Goal: Task Accomplishment & Management: Complete application form

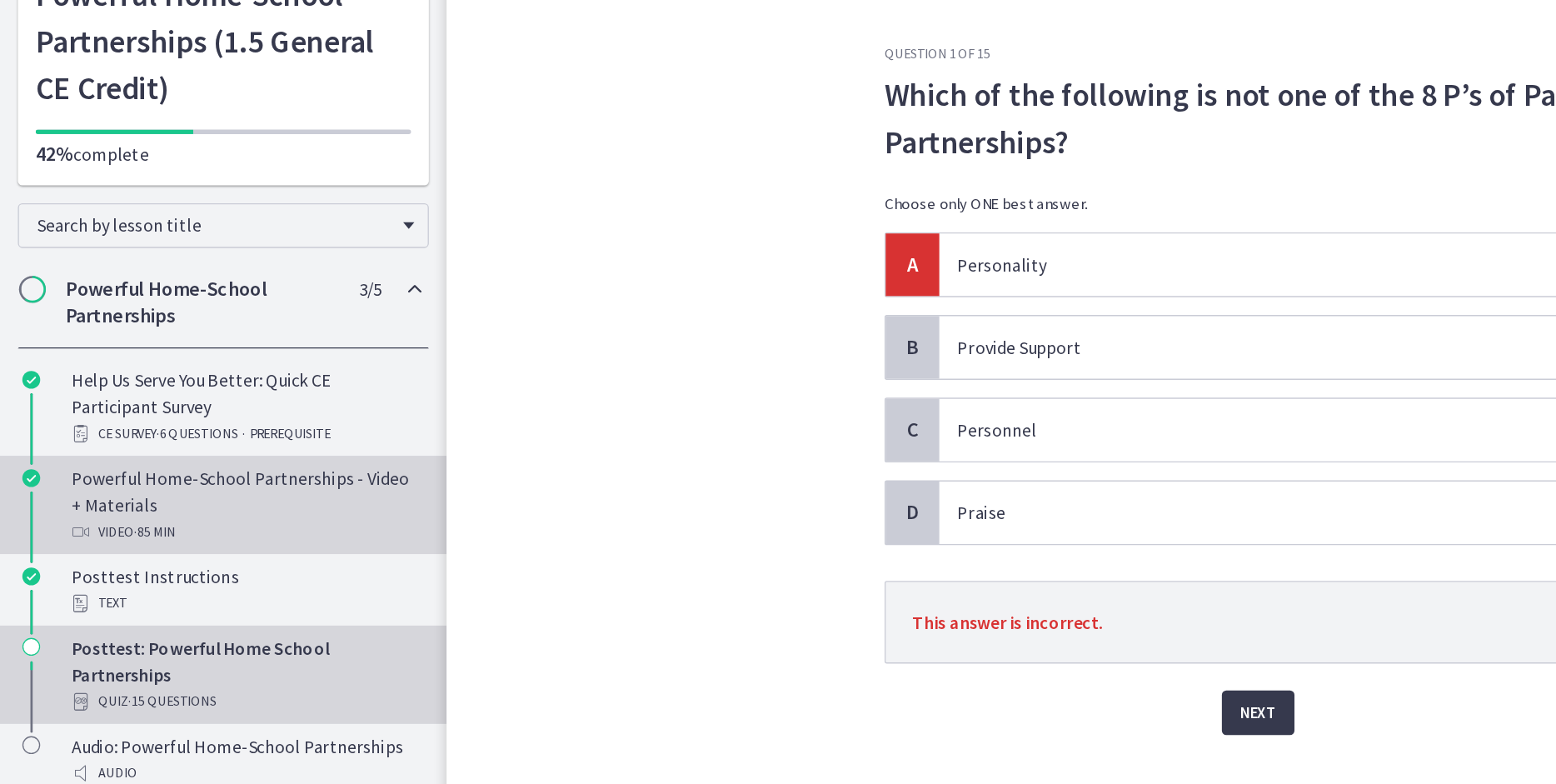
click at [66, 455] on div "Powerful Home-School Partnerships - Video + Materials Video · 85 min" at bounding box center [183, 478] width 260 height 60
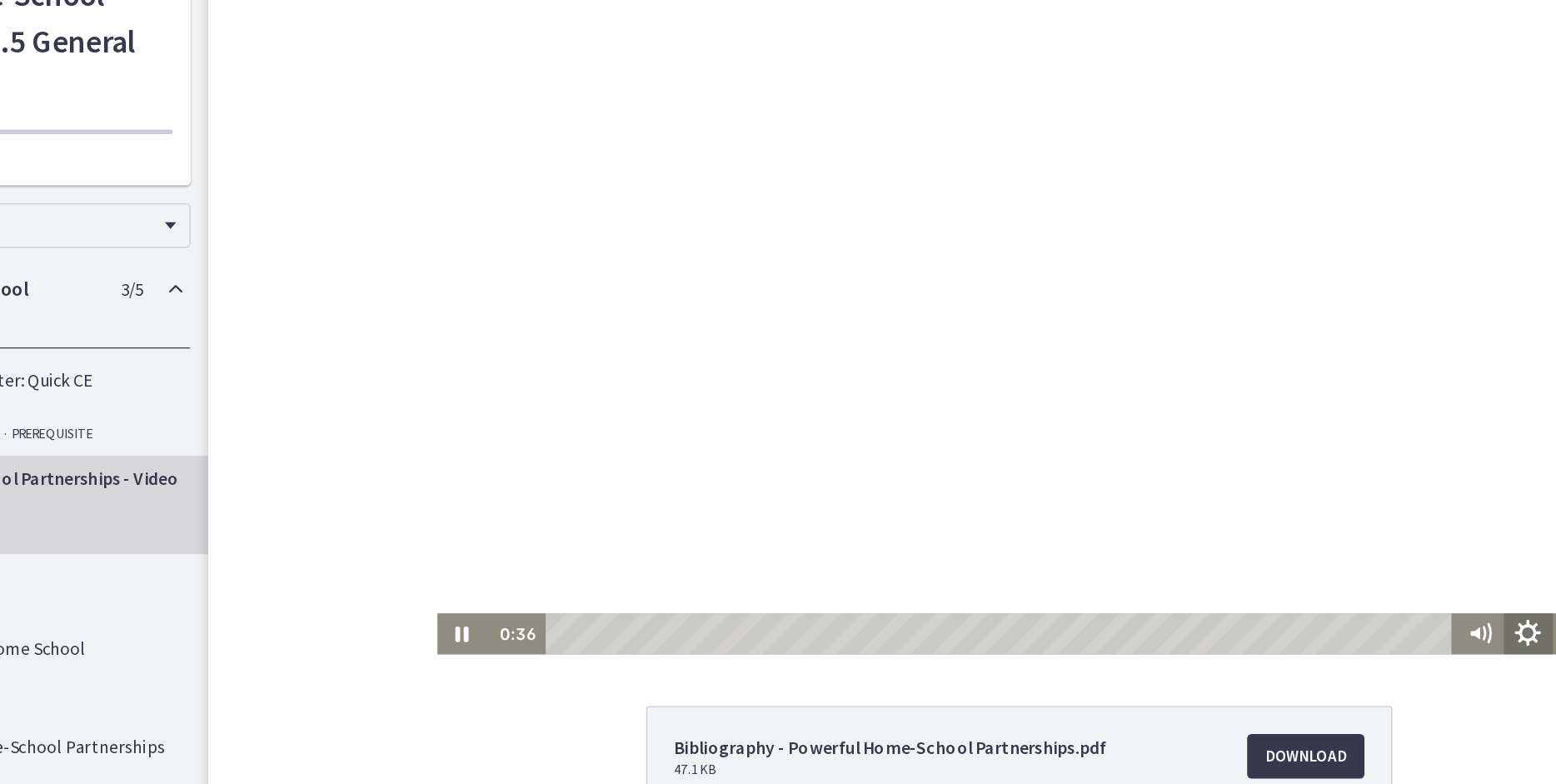
click at [1194, 477] on icon "Show settings menu" at bounding box center [1193, 472] width 44 height 36
click at [1168, 415] on span "Speed" at bounding box center [1171, 411] width 45 height 31
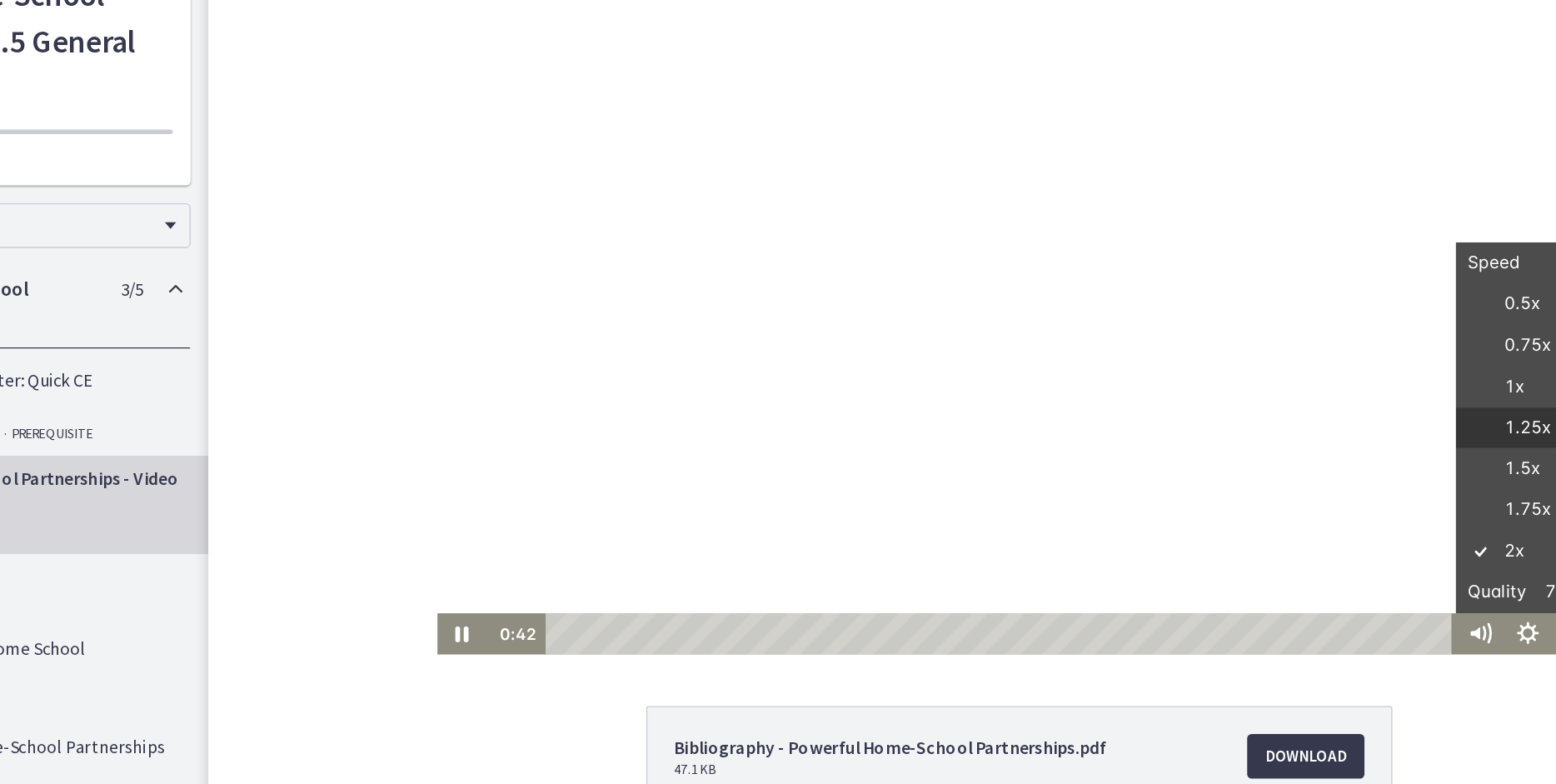
click at [1171, 314] on label "1.25x" at bounding box center [1192, 319] width 108 height 31
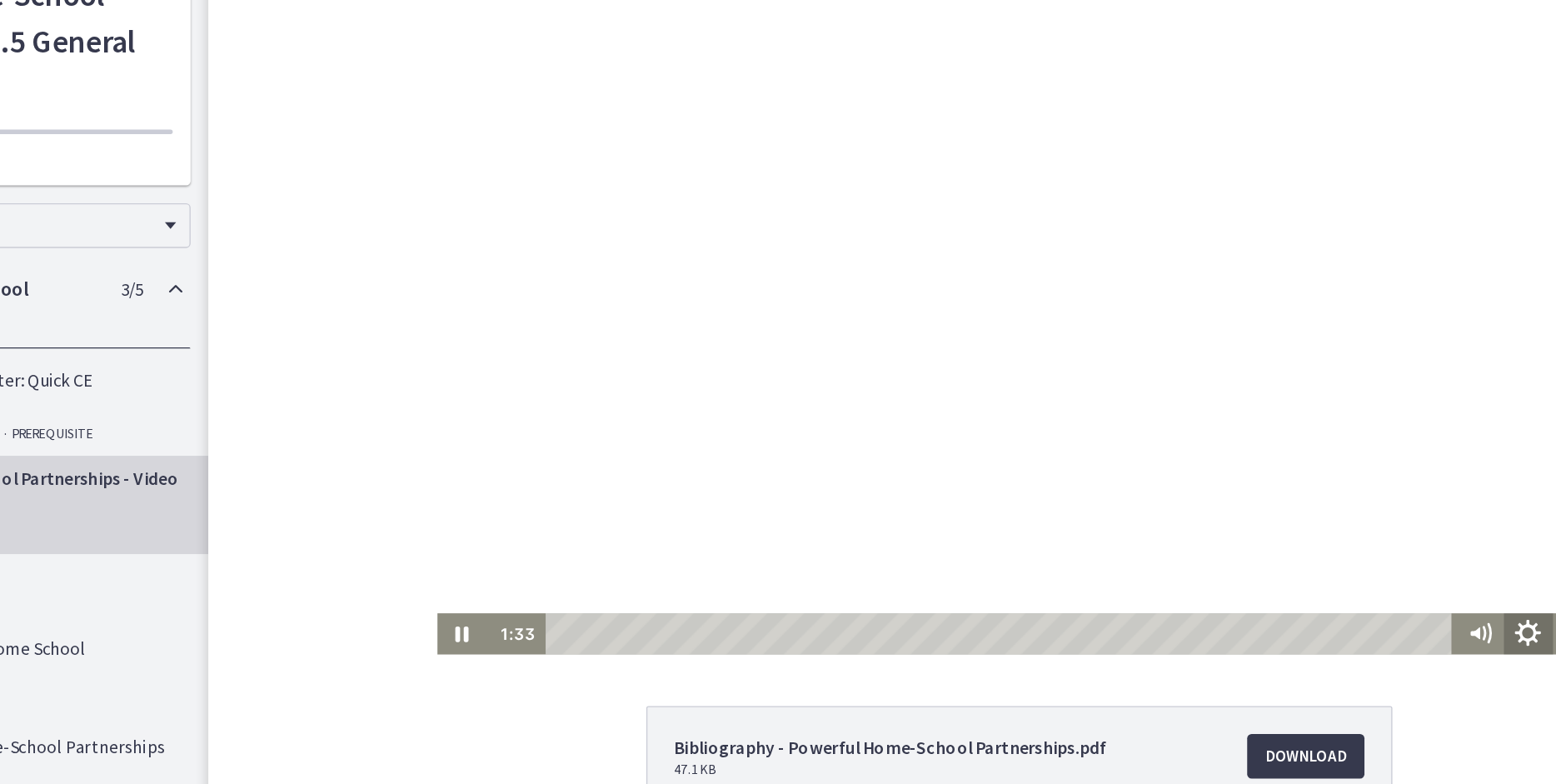
click at [1190, 472] on icon "Show settings menu" at bounding box center [1193, 472] width 44 height 36
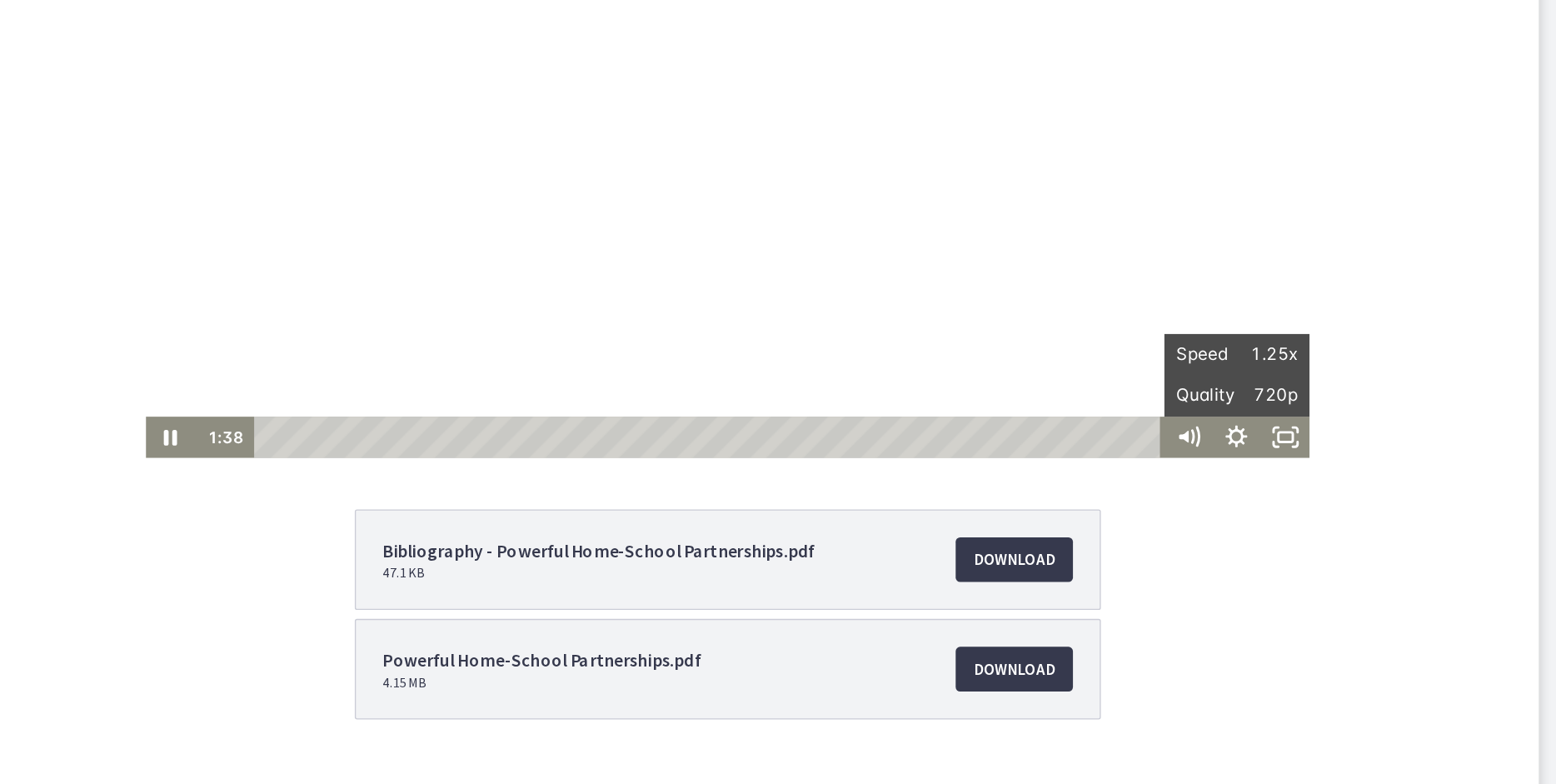
scroll to position [143, 0]
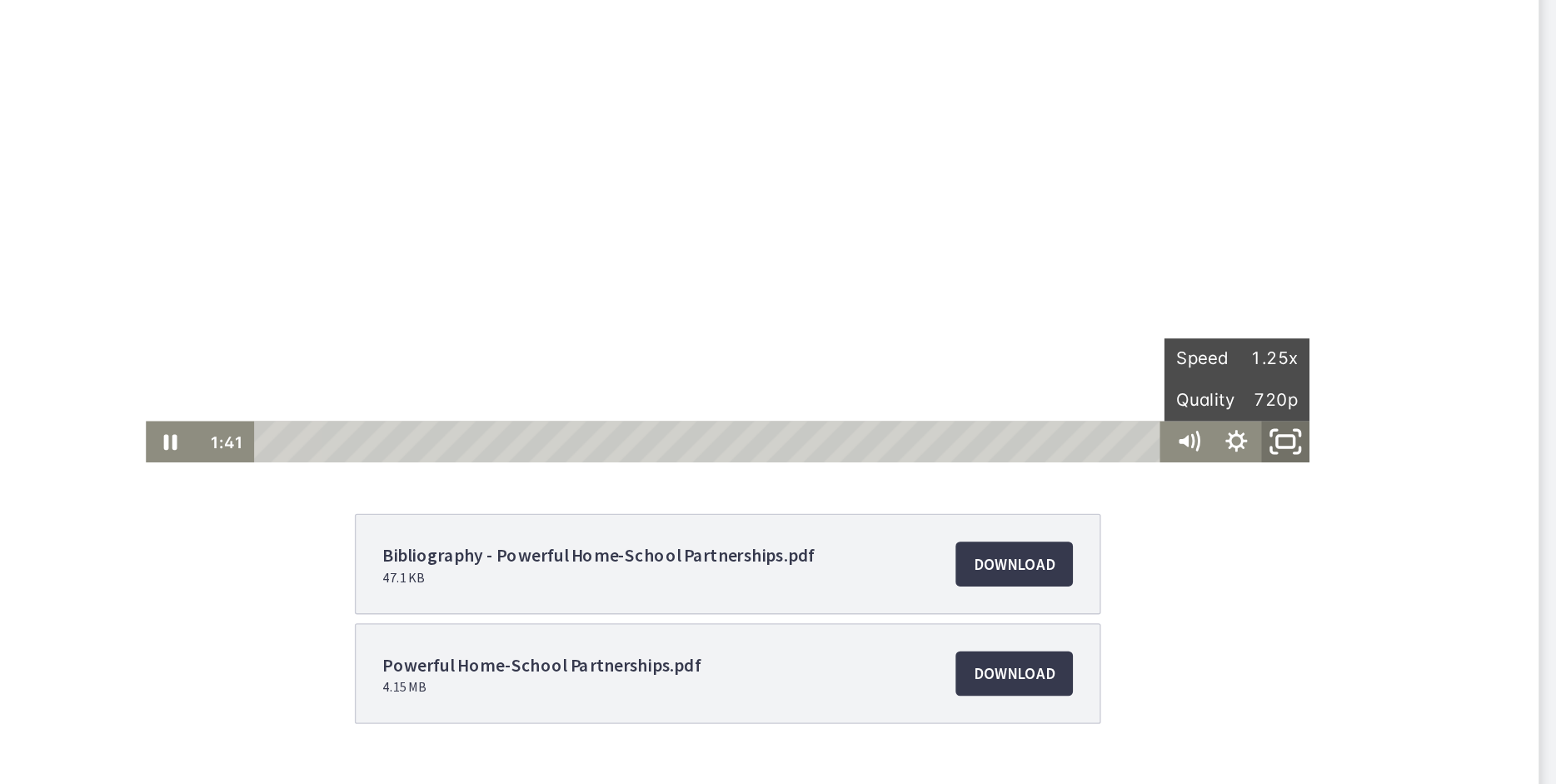
click at [937, 286] on icon "Fullscreen" at bounding box center [938, 280] width 44 height 36
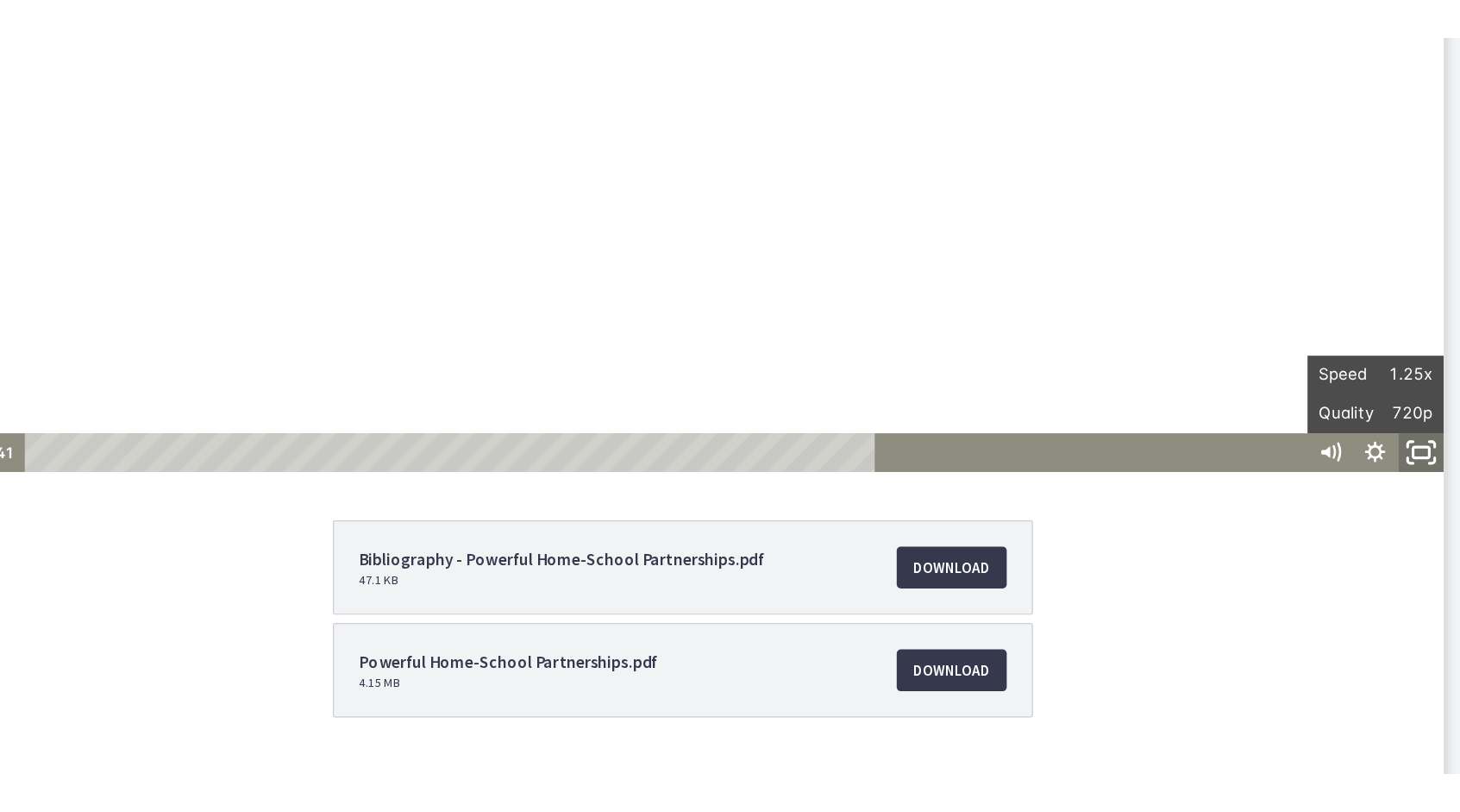
scroll to position [0, 0]
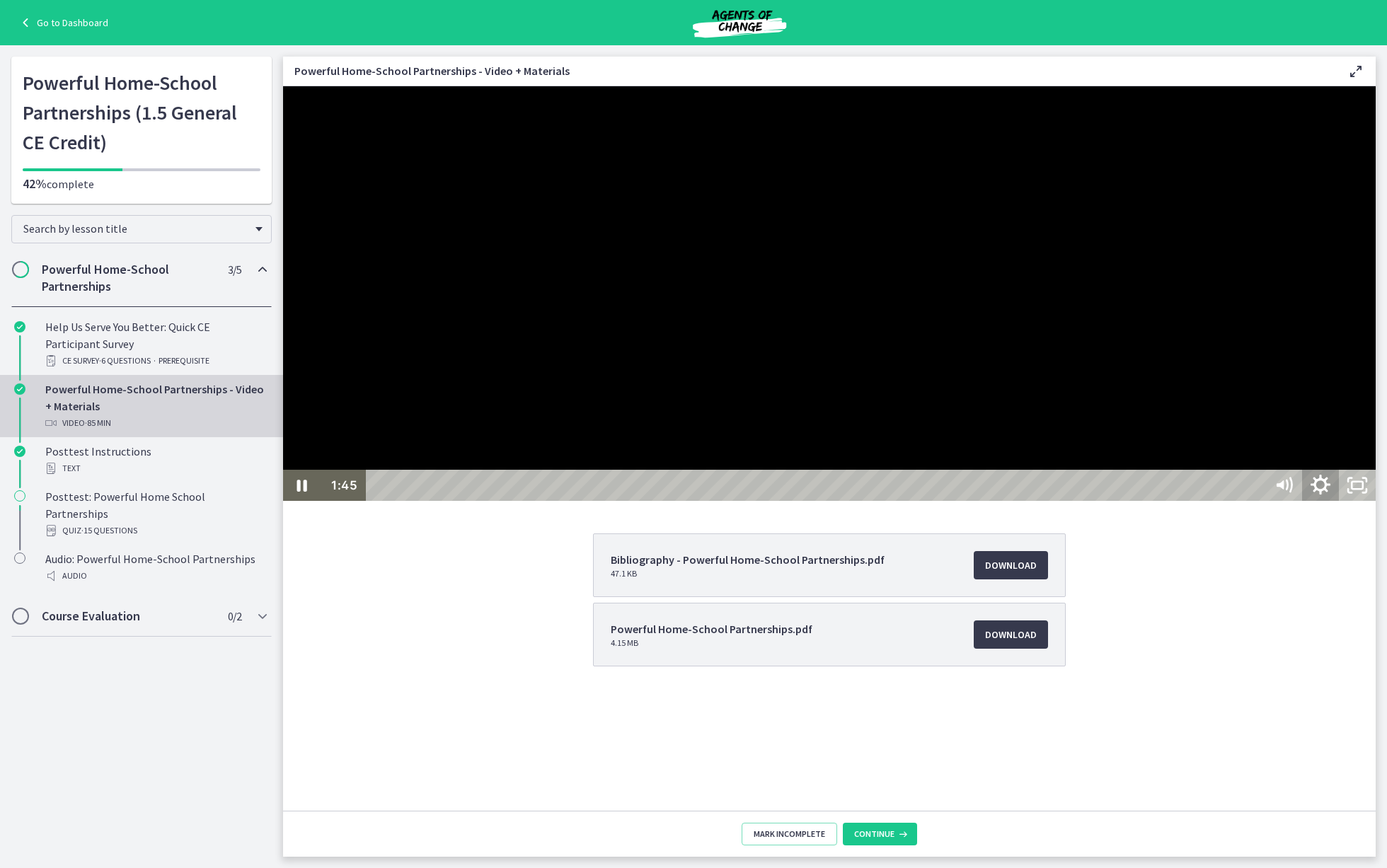
click at [1321, 504] on icon "Show settings menu" at bounding box center [1320, 485] width 44 height 38
click at [1321, 490] on rect "Unfullscreen" at bounding box center [1357, 485] width 13 height 8
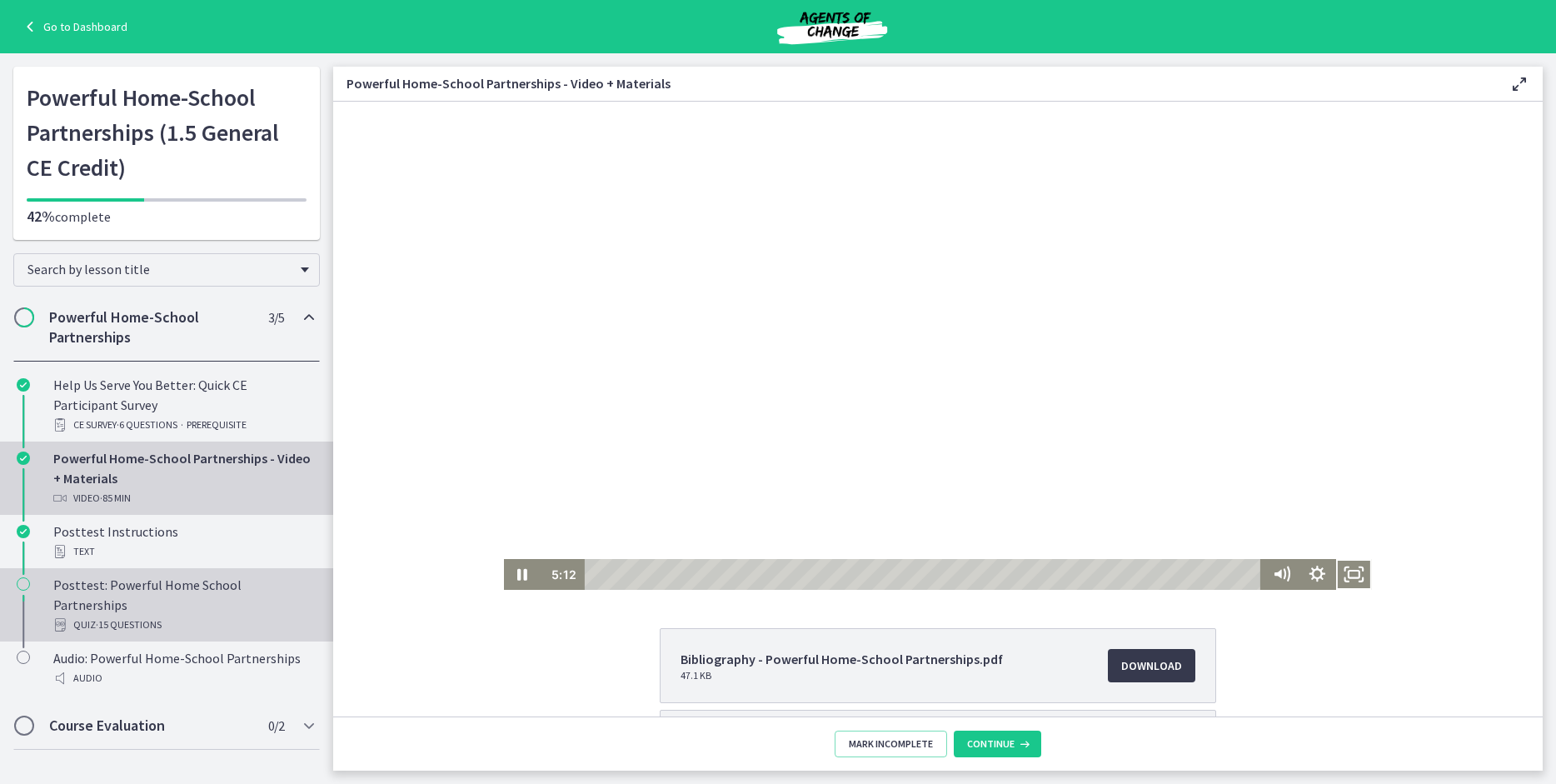
click at [135, 587] on div "Posttest: Powerful Home School Partnerships Quiz · 15 Questions" at bounding box center [183, 605] width 260 height 60
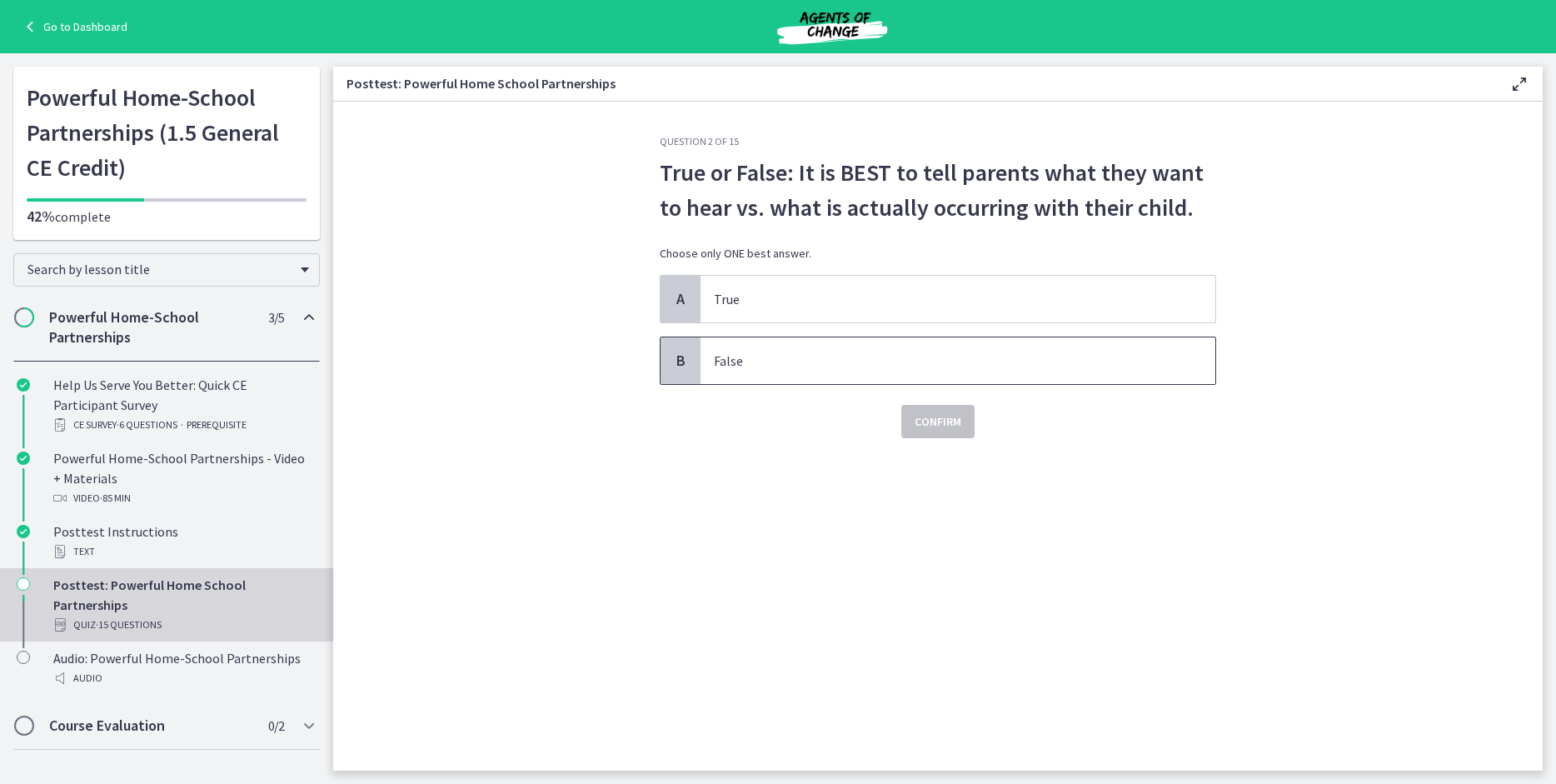
click at [703, 359] on span "False" at bounding box center [958, 360] width 515 height 46
click at [925, 422] on span "Confirm" at bounding box center [938, 421] width 46 height 20
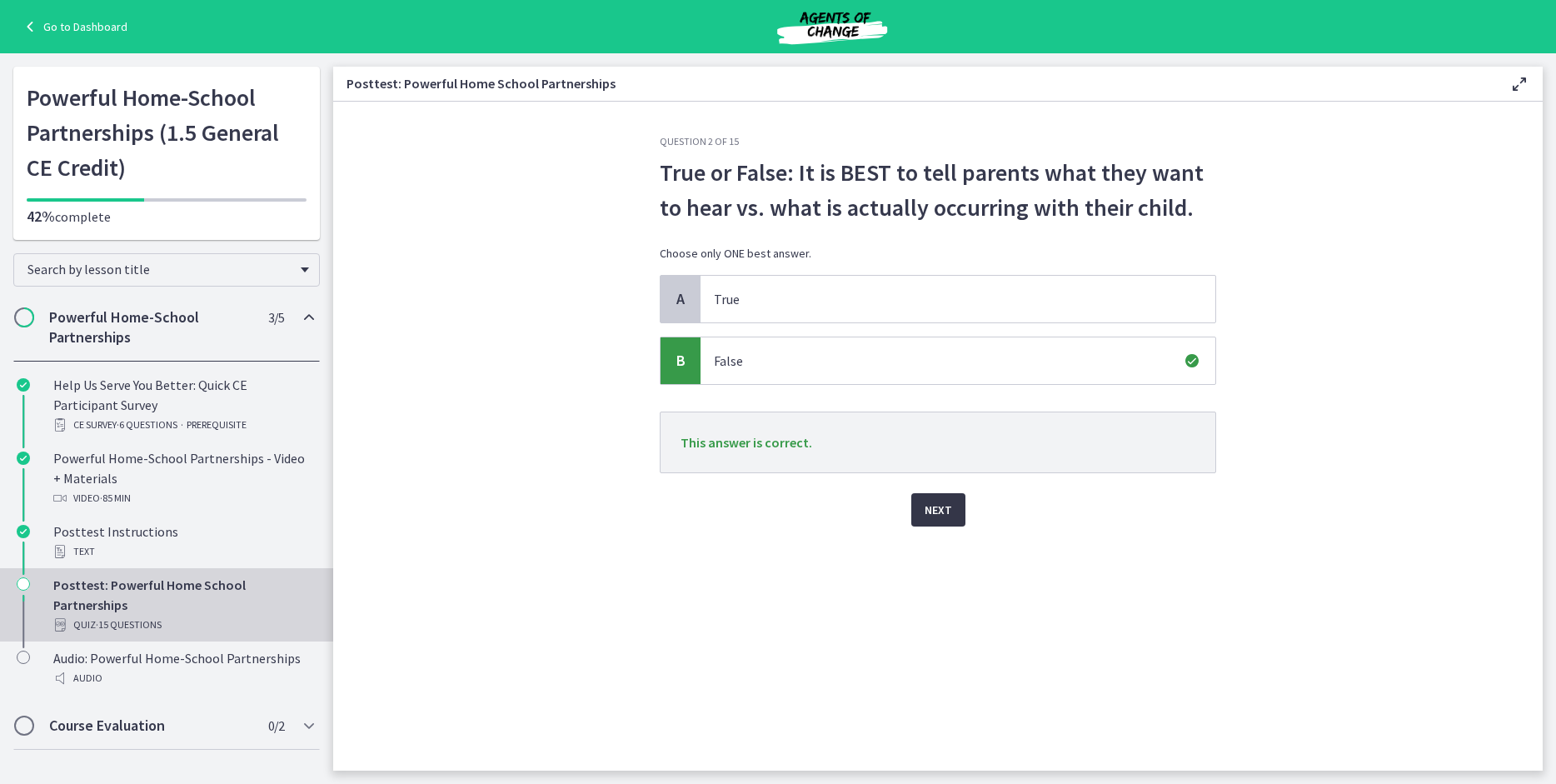
click at [942, 518] on span "Next" at bounding box center [938, 509] width 27 height 20
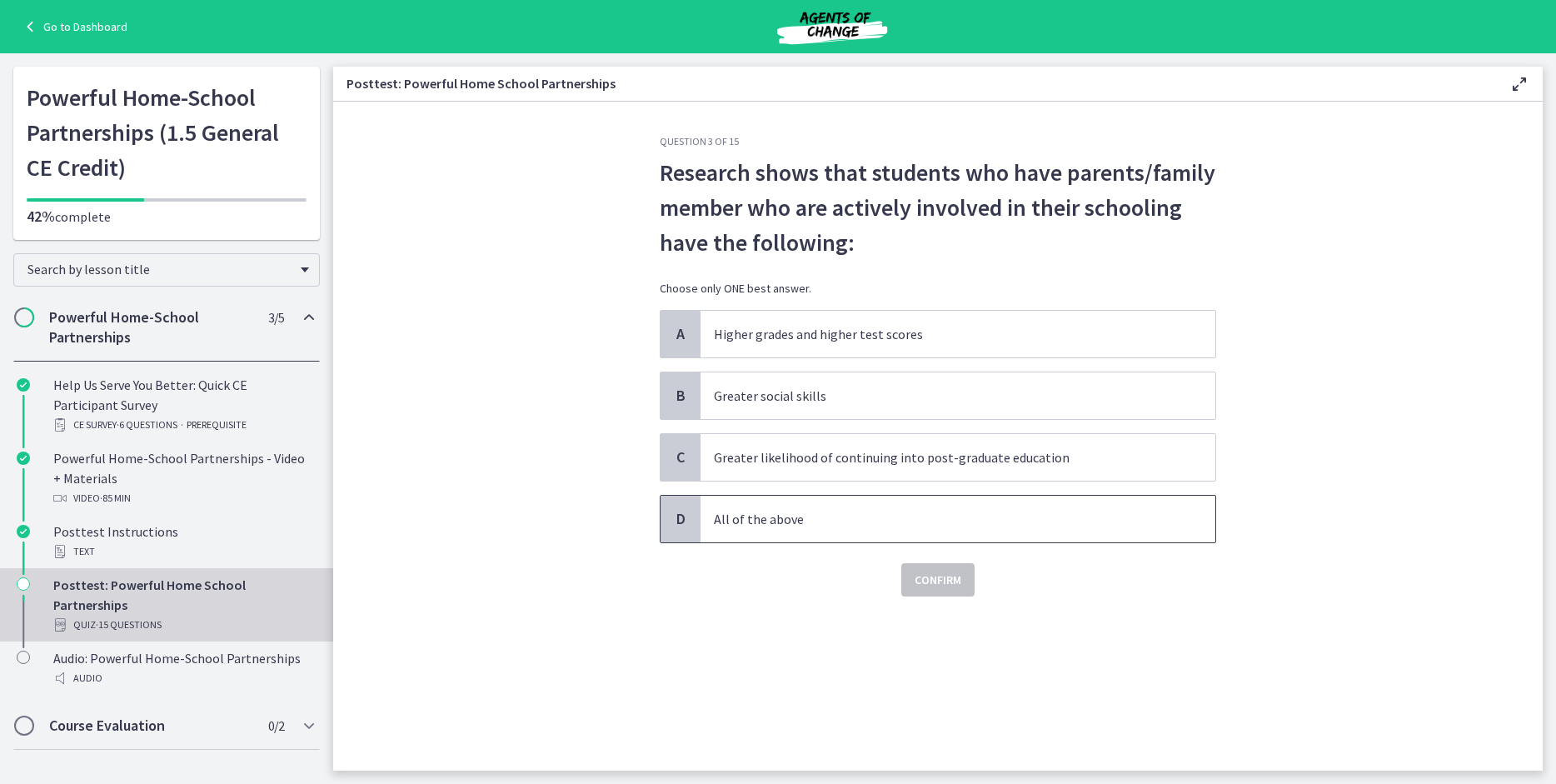
click at [685, 518] on span "D" at bounding box center [681, 518] width 20 height 20
click at [938, 583] on span "Confirm" at bounding box center [938, 579] width 46 height 20
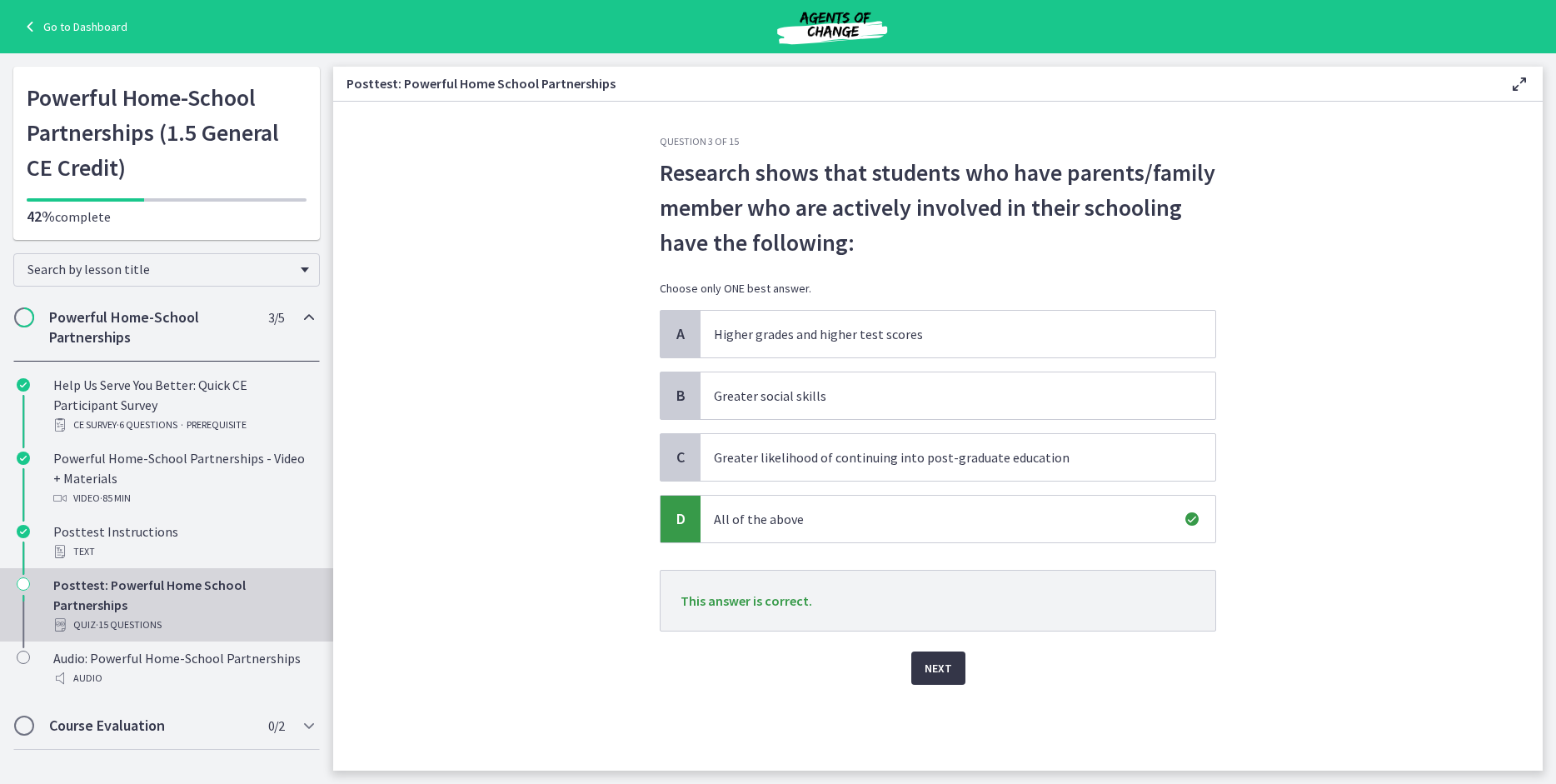
click at [957, 662] on button "Next" at bounding box center [938, 667] width 54 height 34
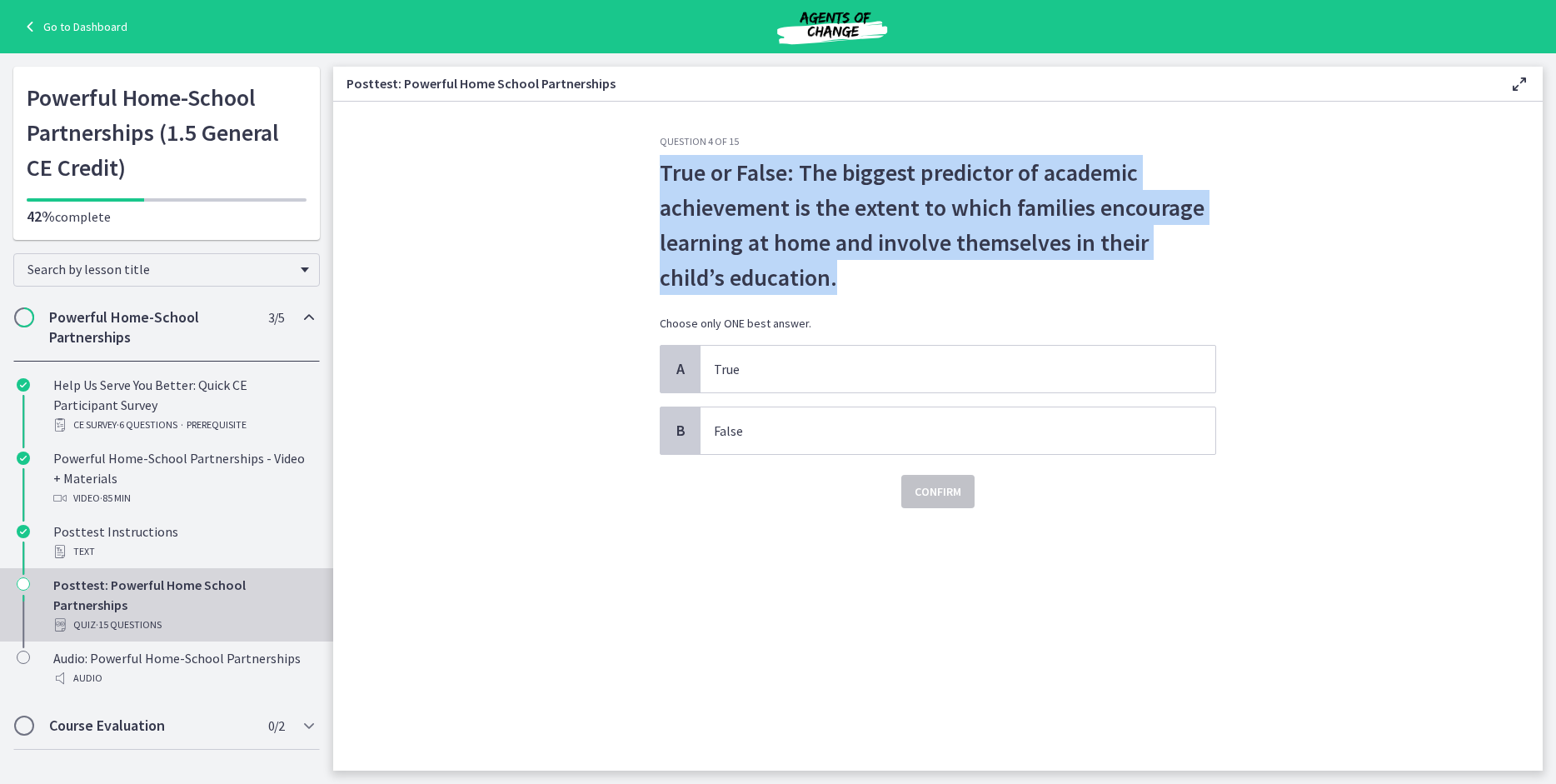
drag, startPoint x: 661, startPoint y: 174, endPoint x: 807, endPoint y: 273, distance: 176.4
click at [807, 273] on p "True or False: The biggest predictor of academic achievement is the extent to w…" at bounding box center [938, 225] width 557 height 140
copy p "True or False: The biggest predictor of academic achievement is the extent to w…"
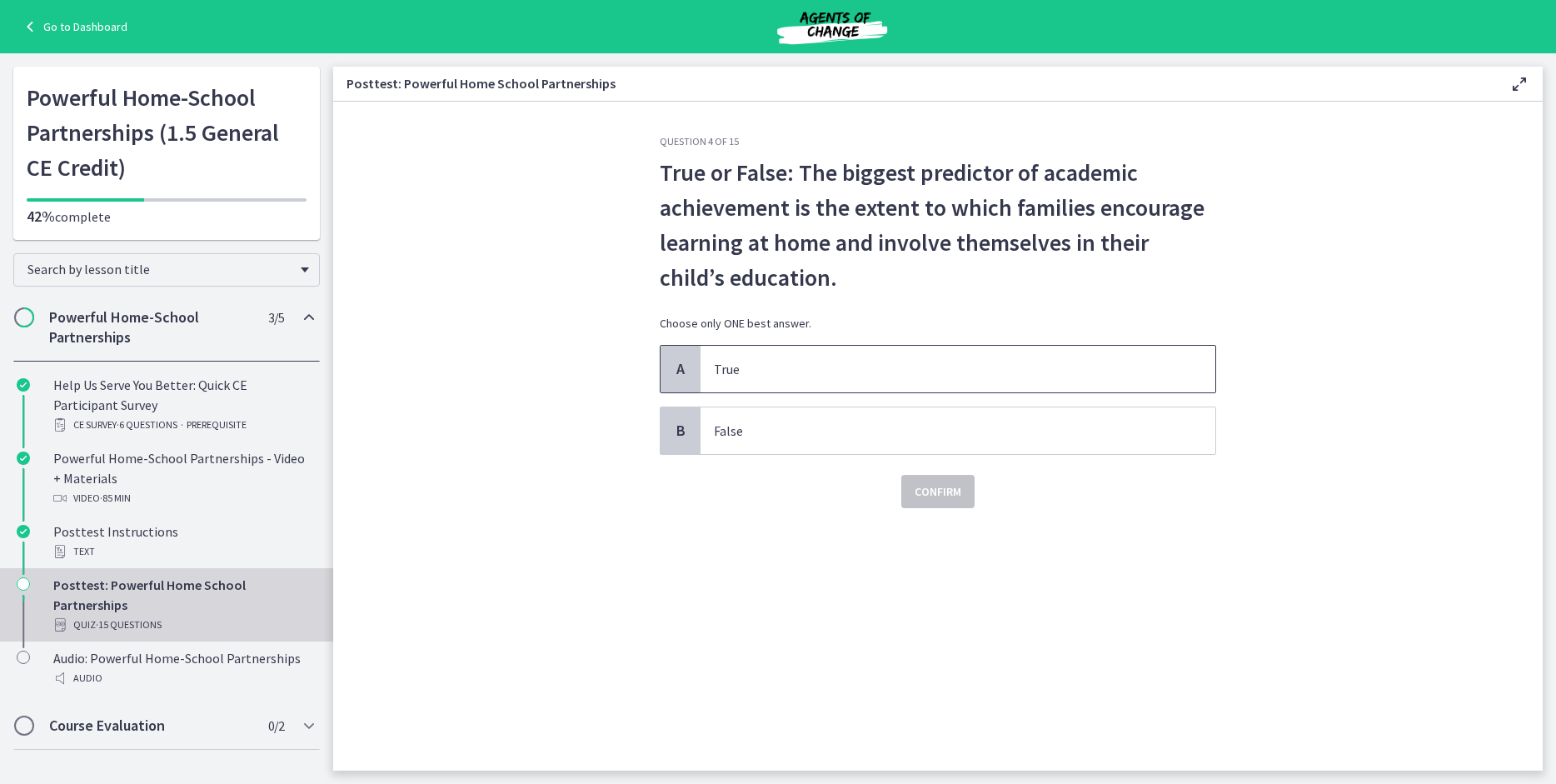
click at [709, 370] on span "True" at bounding box center [958, 368] width 515 height 46
click at [929, 494] on span "Confirm" at bounding box center [938, 491] width 46 height 20
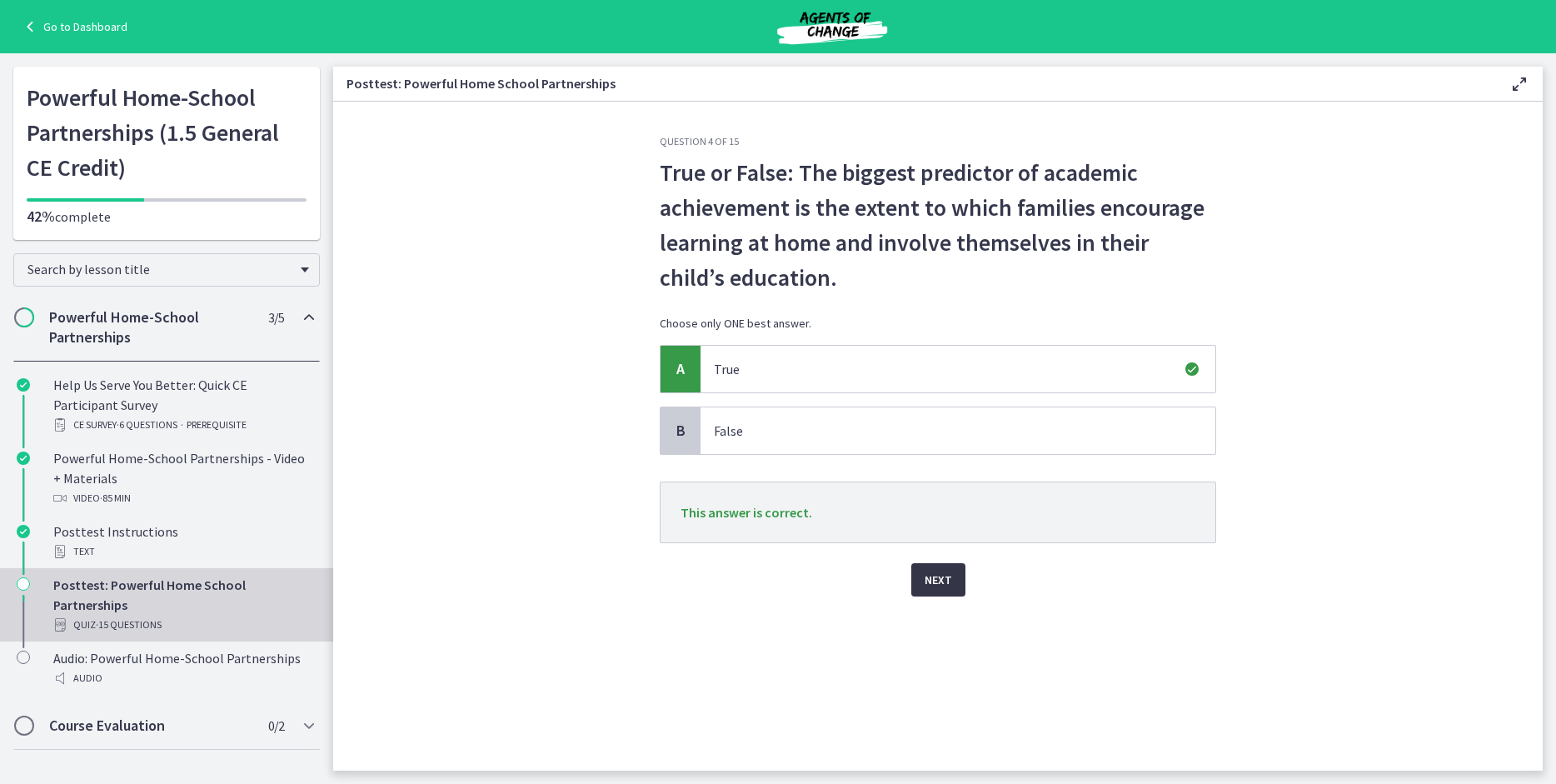
click at [951, 590] on button "Next" at bounding box center [938, 579] width 54 height 34
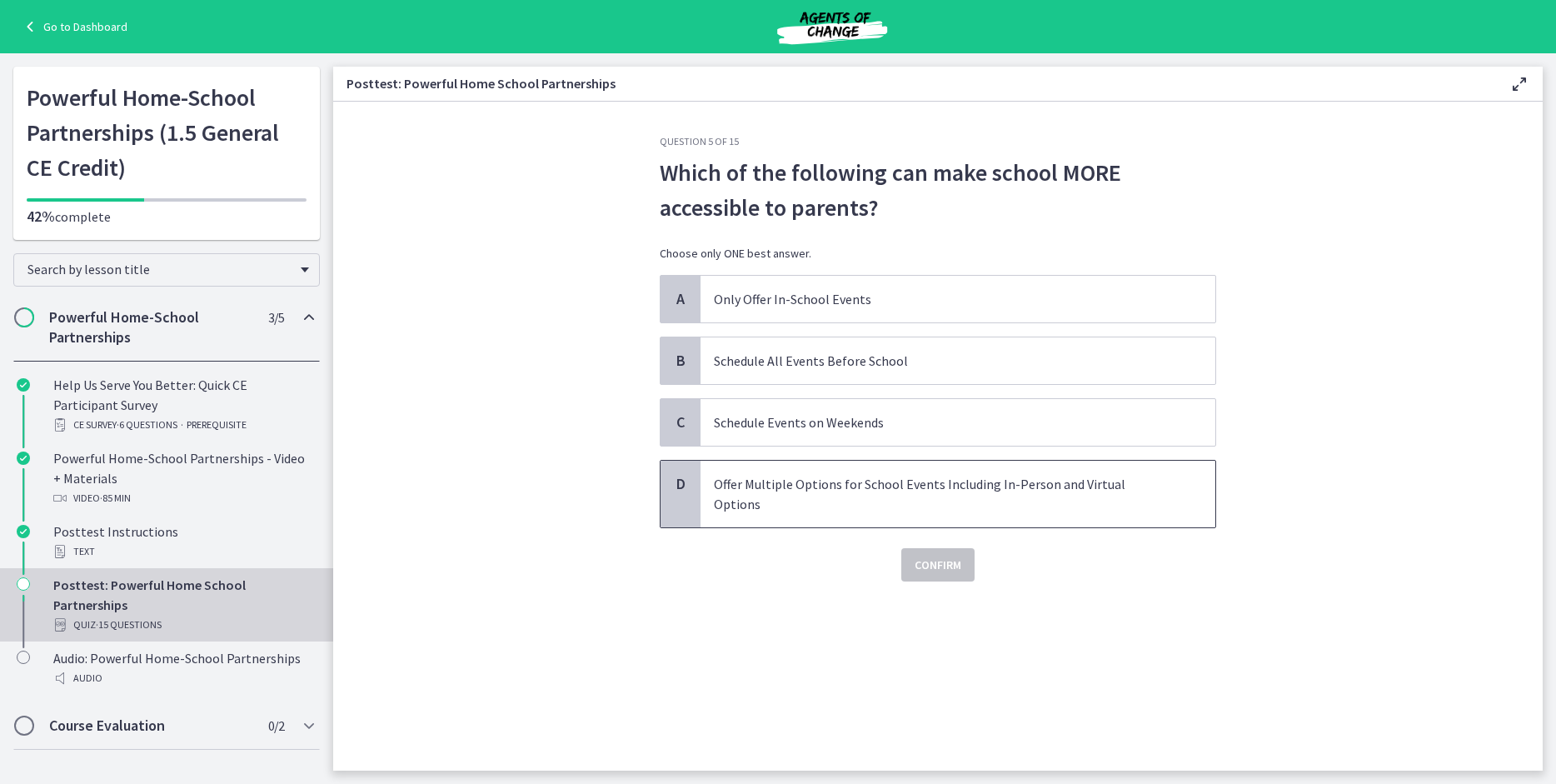
click at [766, 484] on p "Offer Multiple Options for School Events Including In-Person and Virtual Options" at bounding box center [941, 494] width 455 height 40
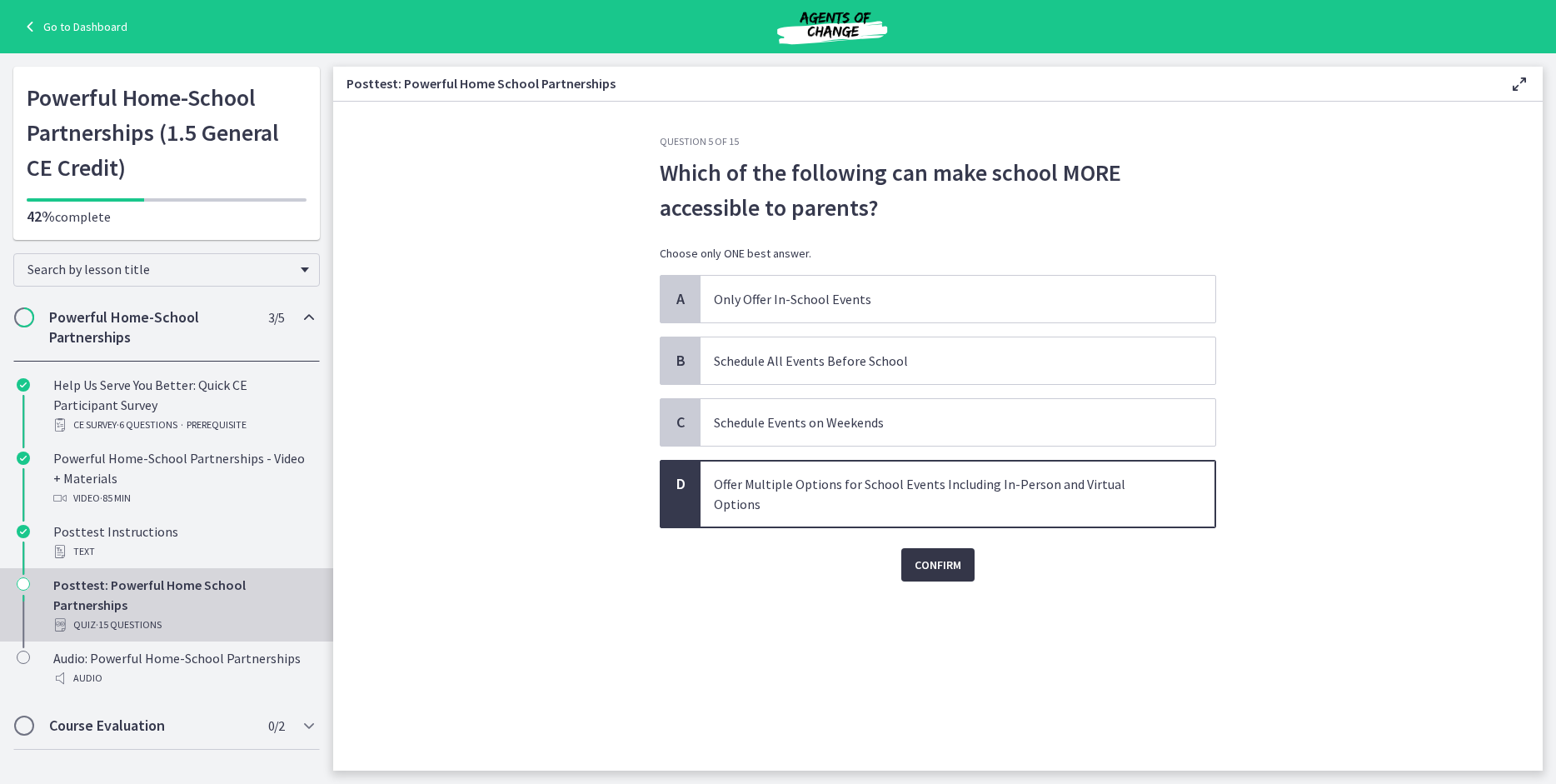
click at [940, 555] on span "Confirm" at bounding box center [938, 565] width 46 height 20
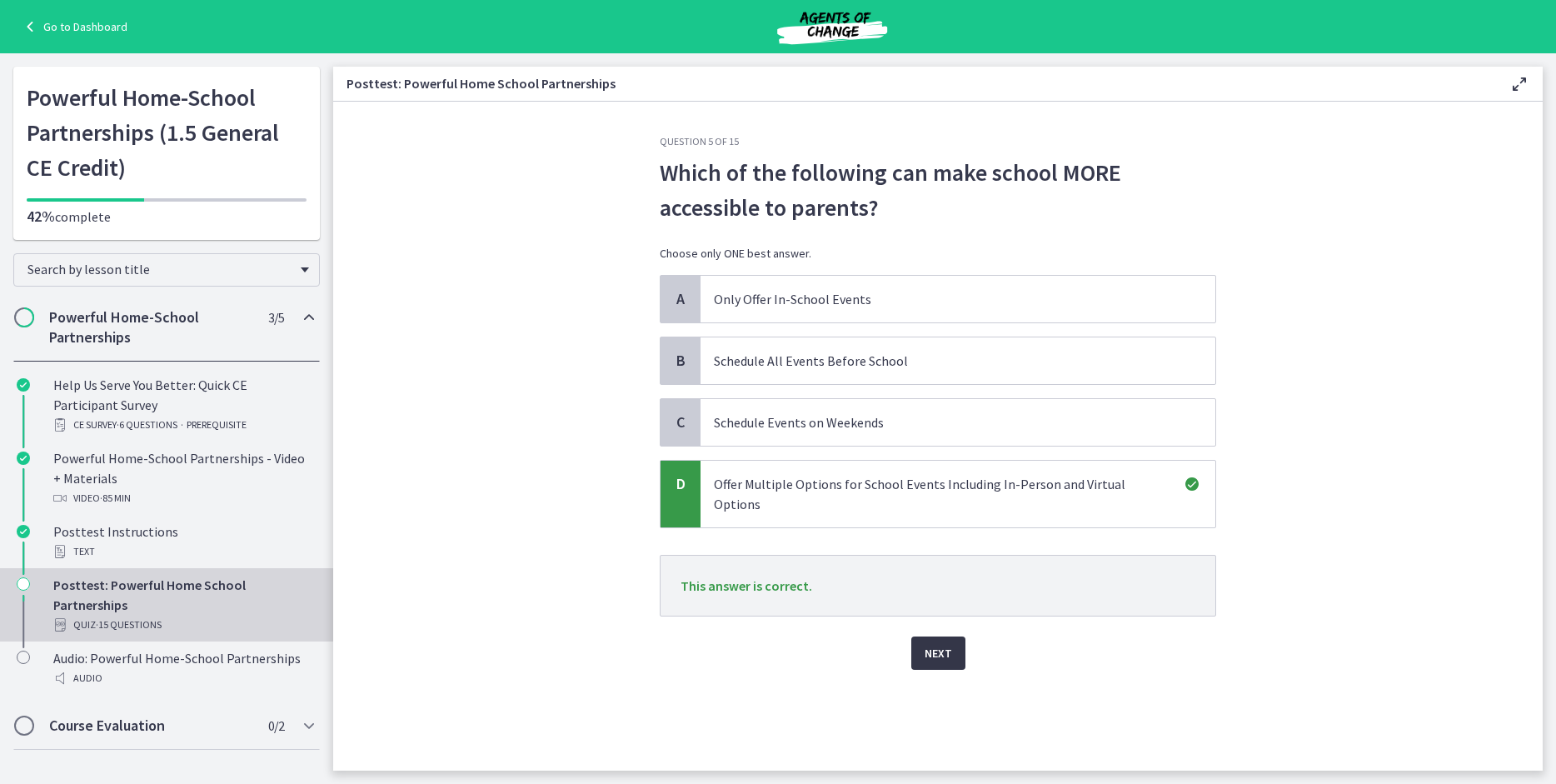
click at [947, 643] on span "Next" at bounding box center [938, 653] width 27 height 20
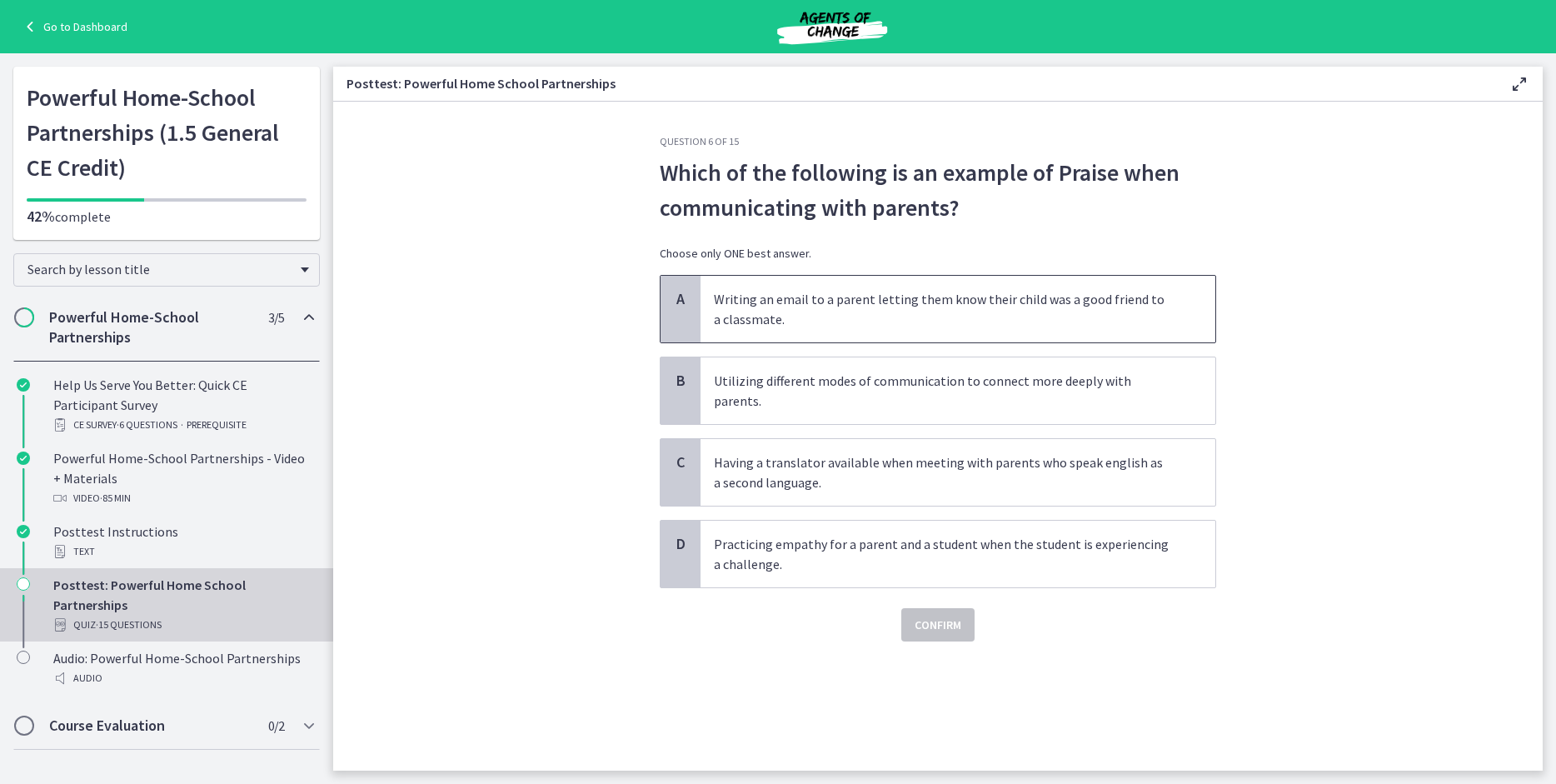
click at [1020, 323] on p "Writing an email to a parent letting them know their child was a good friend to…" at bounding box center [941, 309] width 455 height 40
click at [948, 615] on button "Confirm" at bounding box center [938, 624] width 73 height 34
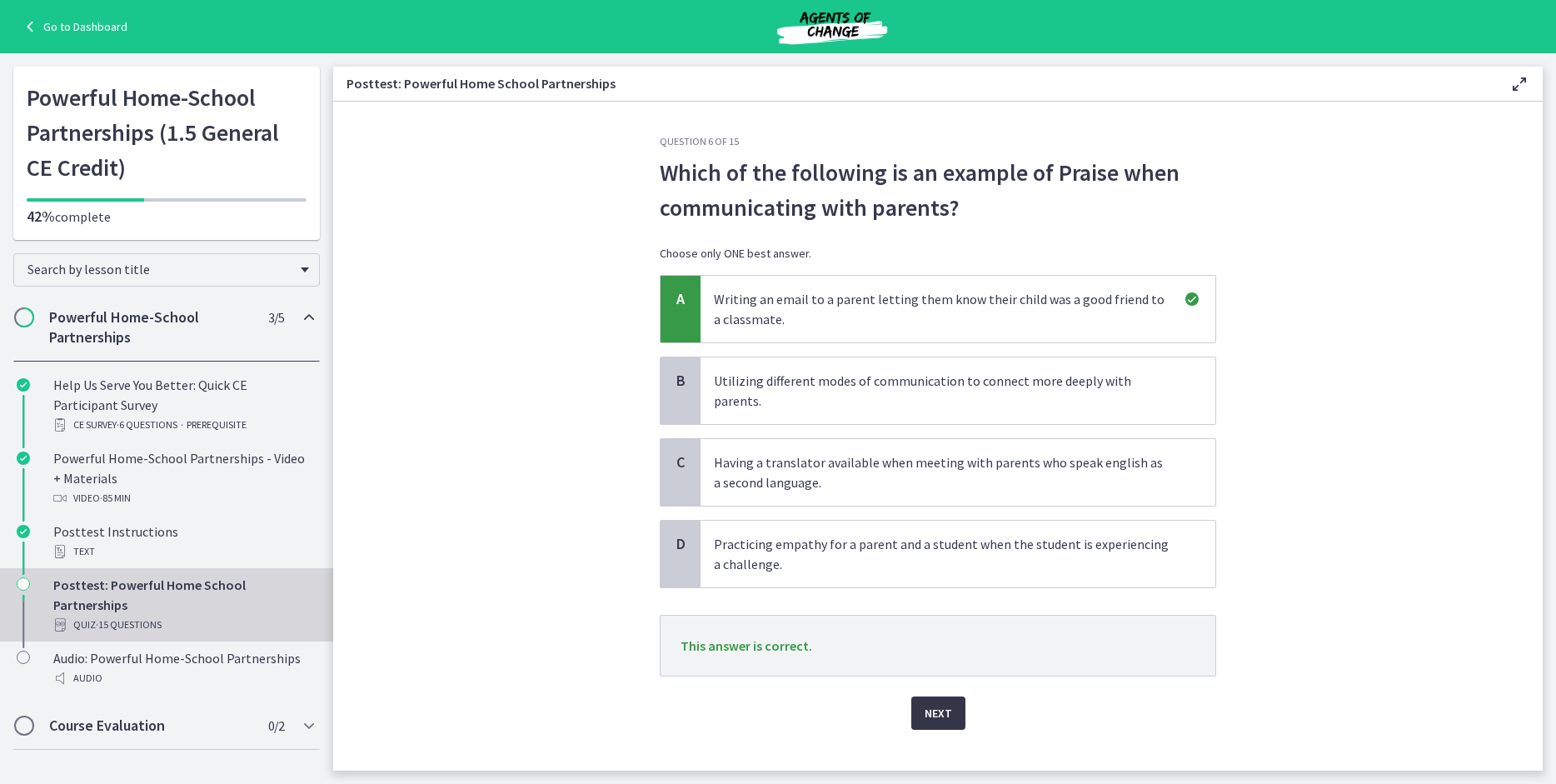
click at [944, 702] on span "Next" at bounding box center [938, 712] width 27 height 20
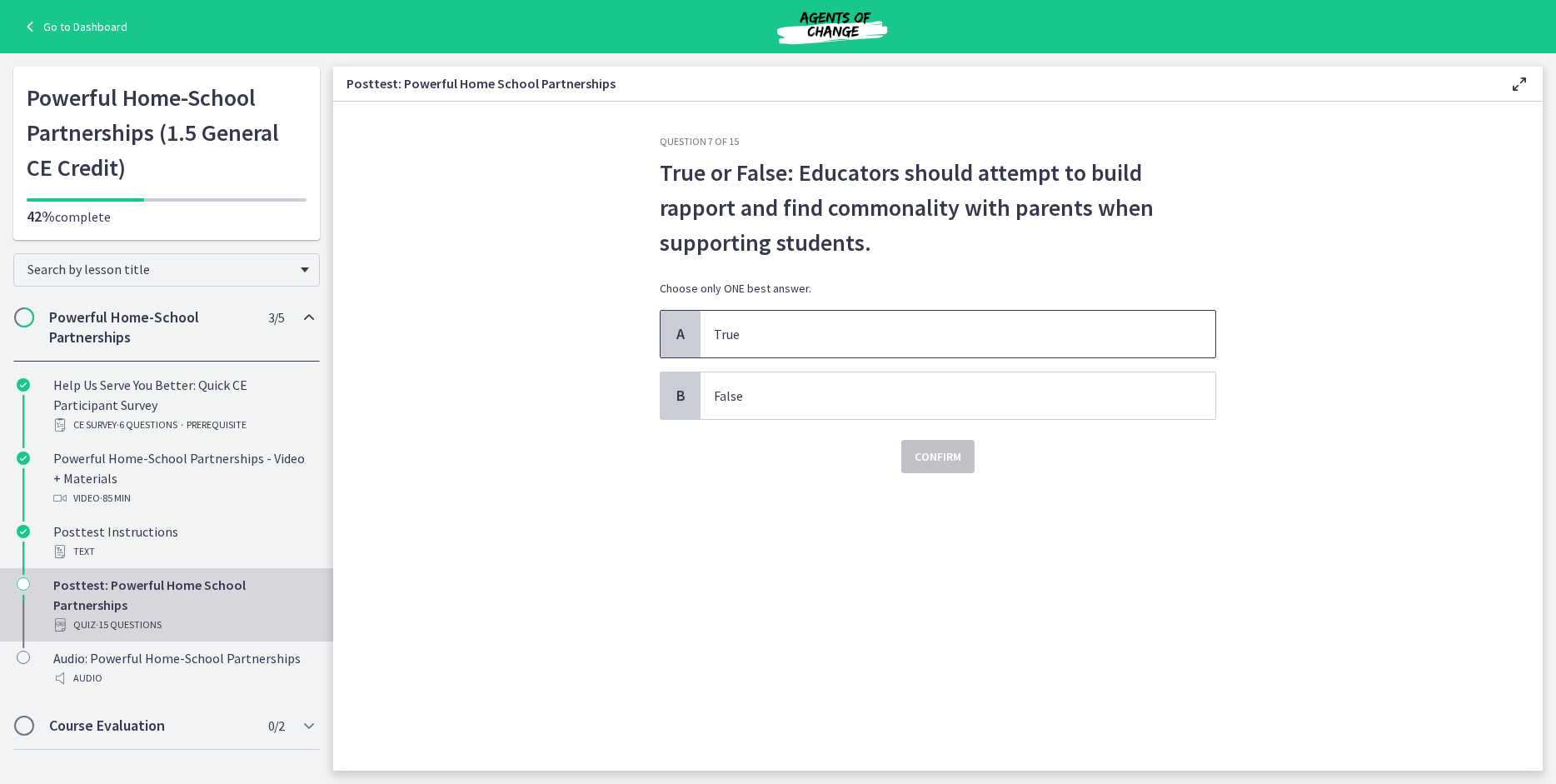
click at [791, 344] on p "True" at bounding box center [941, 334] width 455 height 20
click at [920, 460] on span "Confirm" at bounding box center [938, 456] width 46 height 20
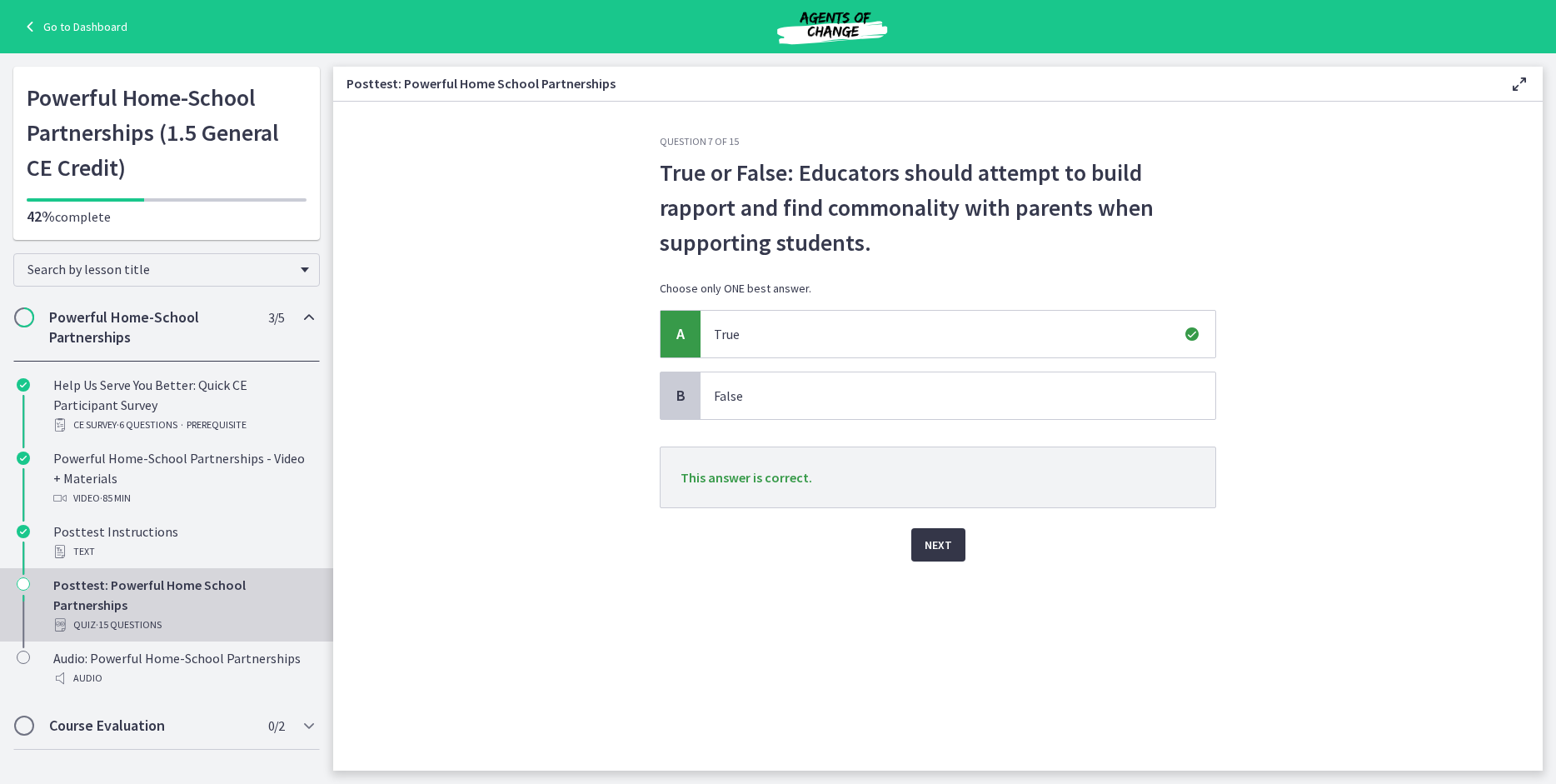
click at [938, 552] on span "Next" at bounding box center [938, 545] width 27 height 20
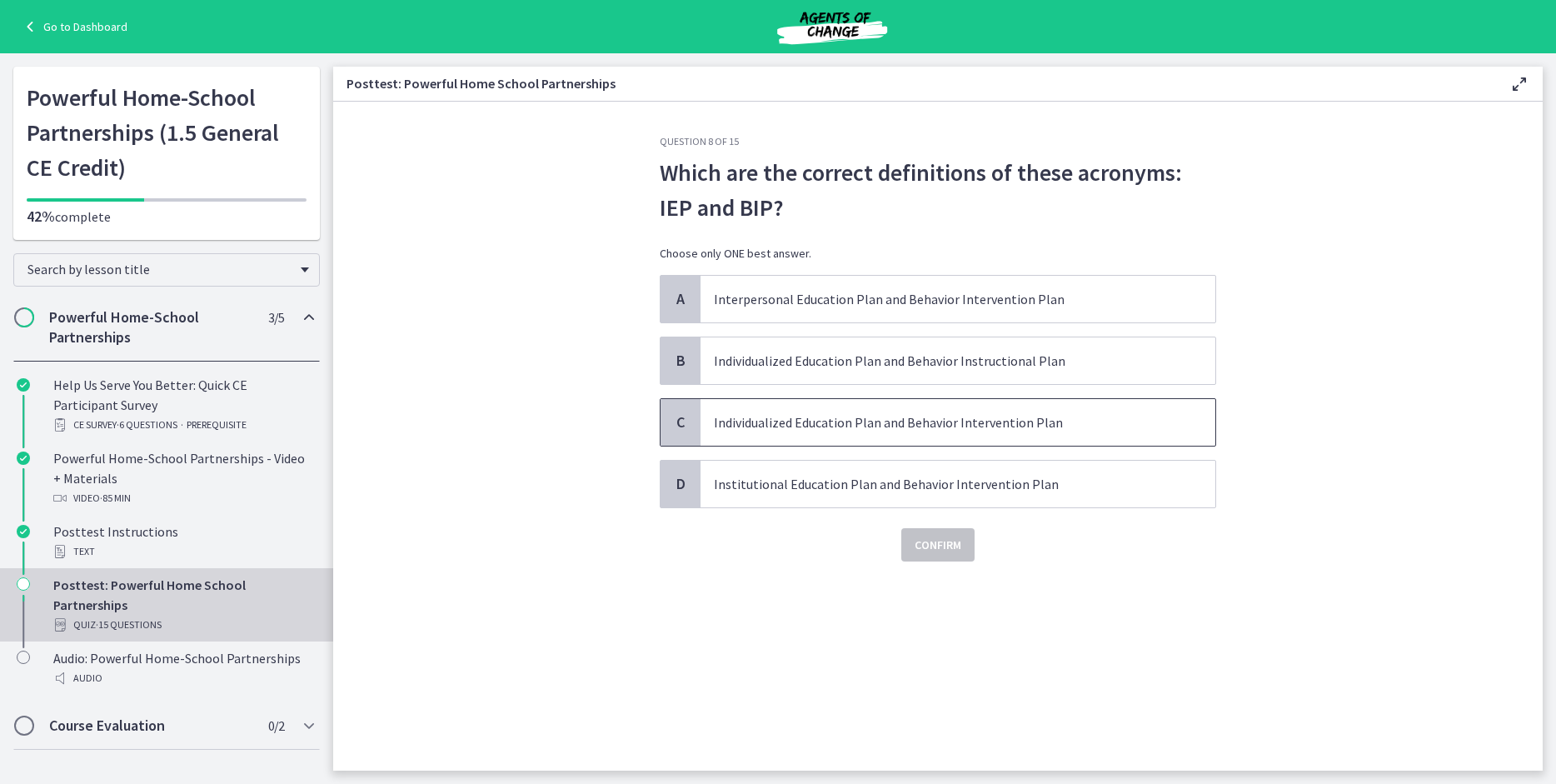
click at [989, 421] on p "Individualized Education Plan and Behavior Intervention Plan" at bounding box center [941, 422] width 455 height 20
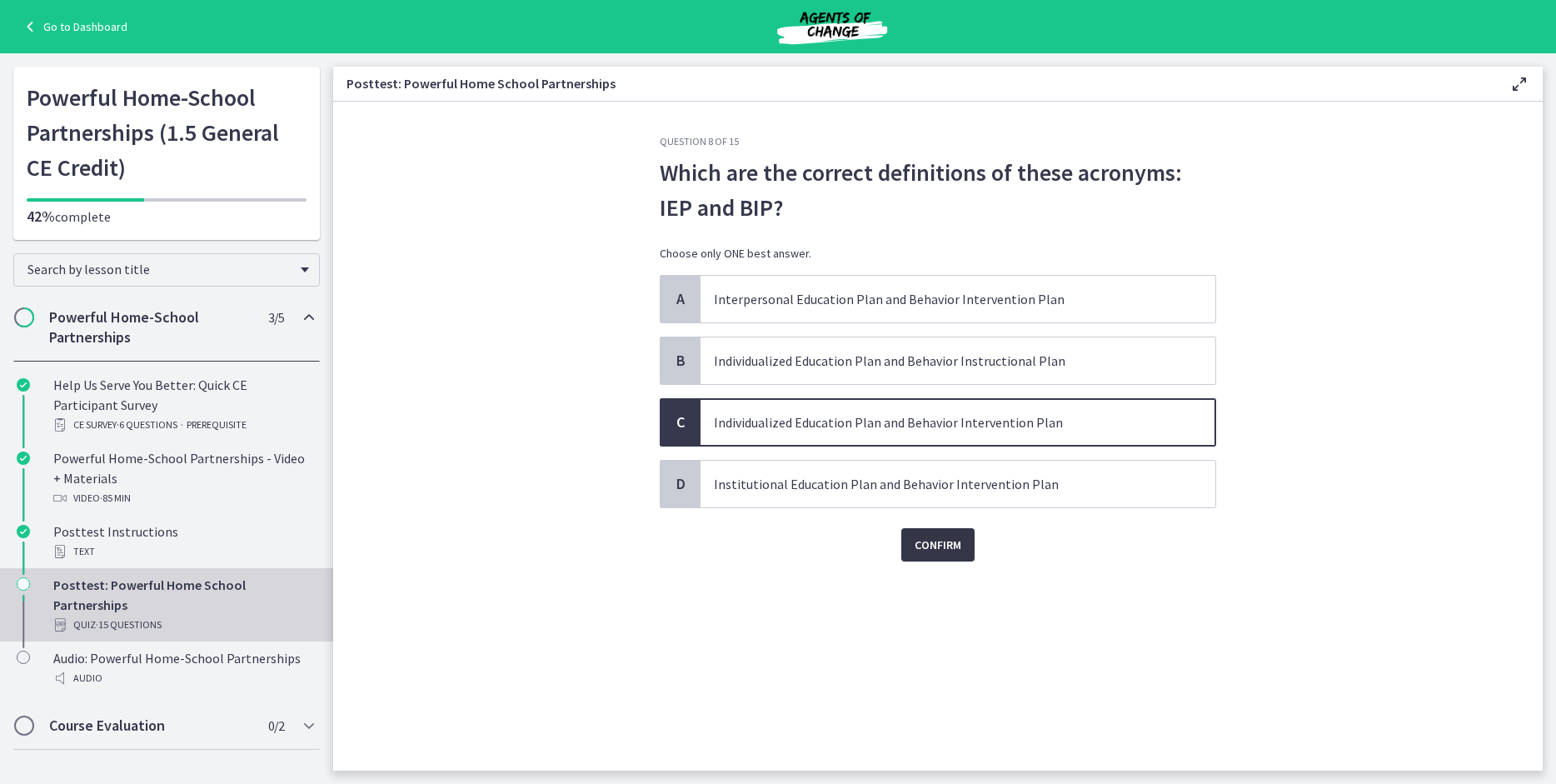
click at [967, 544] on button "Confirm" at bounding box center [938, 544] width 73 height 34
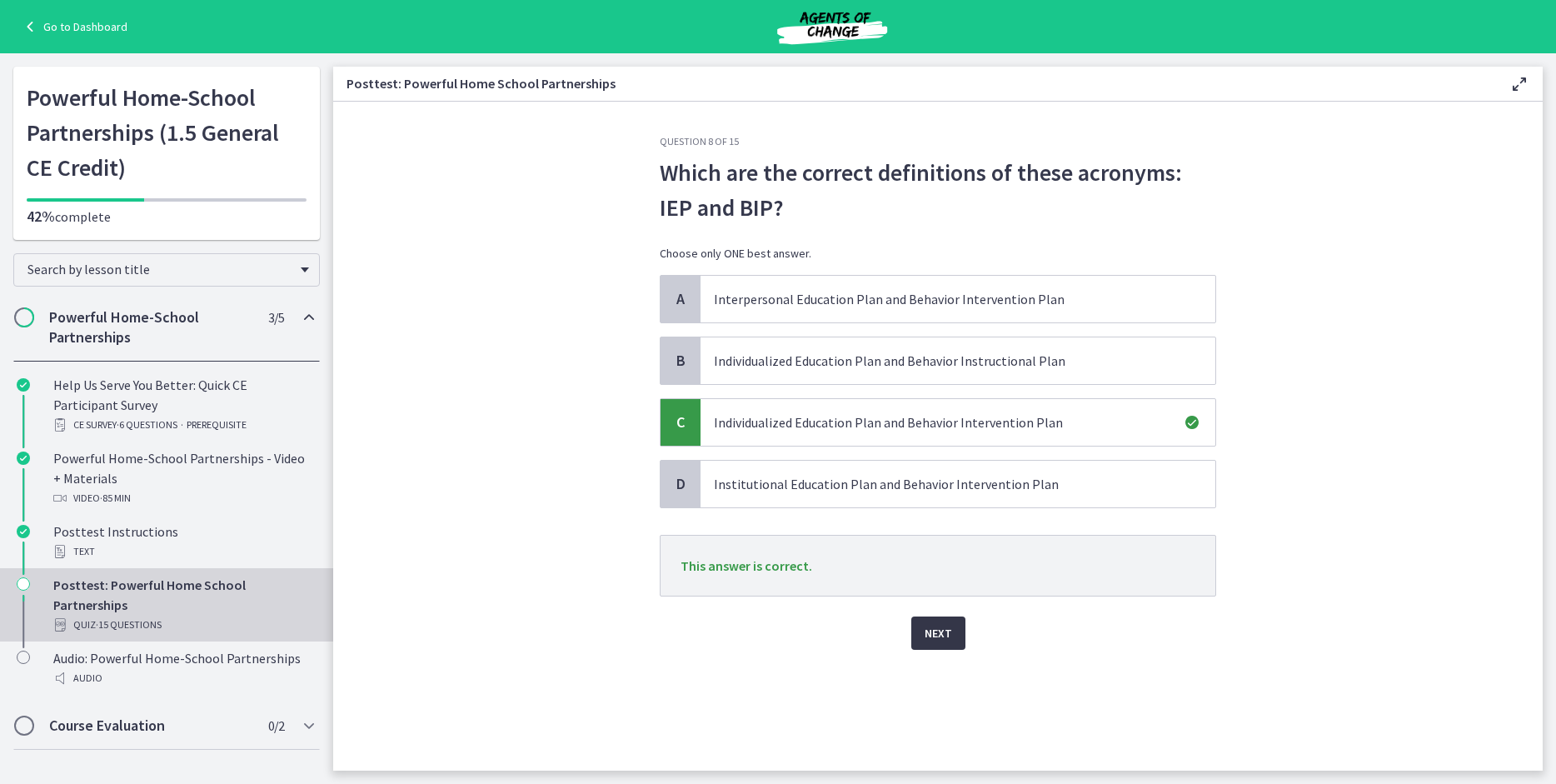
click at [952, 628] on button "Next" at bounding box center [938, 633] width 54 height 34
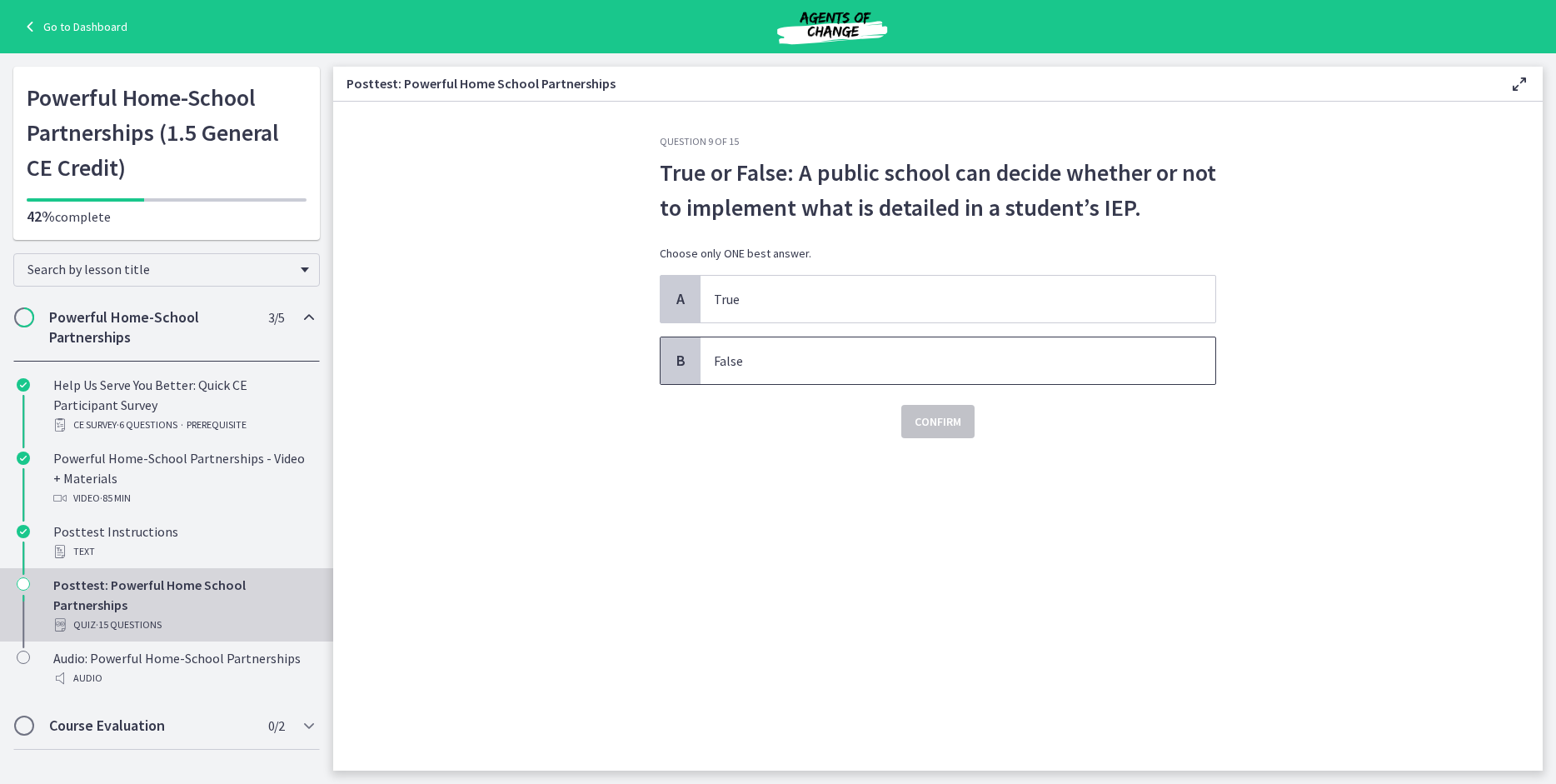
click at [783, 353] on p "False" at bounding box center [941, 361] width 455 height 20
click at [947, 423] on span "Confirm" at bounding box center [938, 421] width 46 height 20
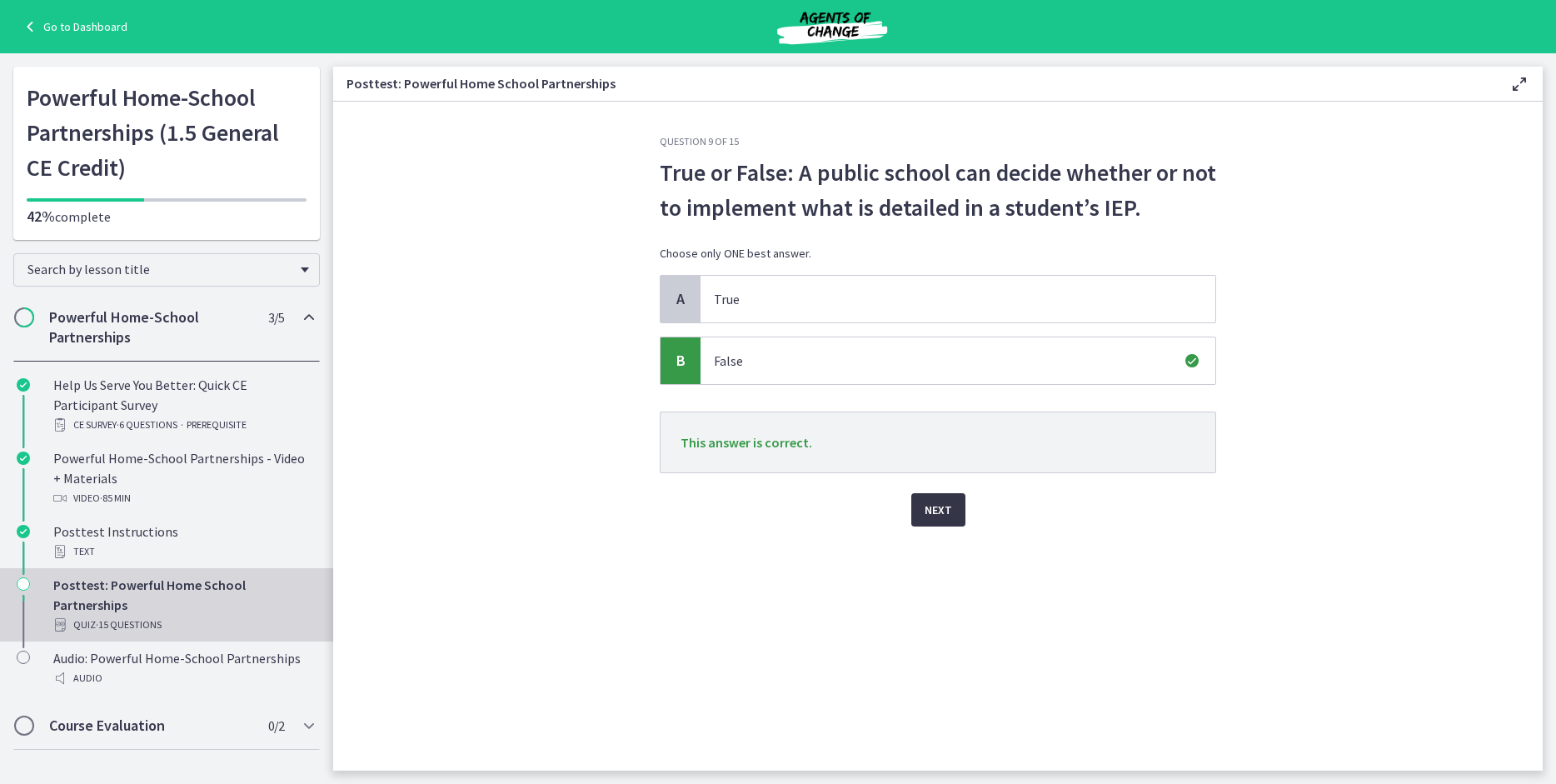
click at [959, 499] on button "Next" at bounding box center [938, 509] width 54 height 34
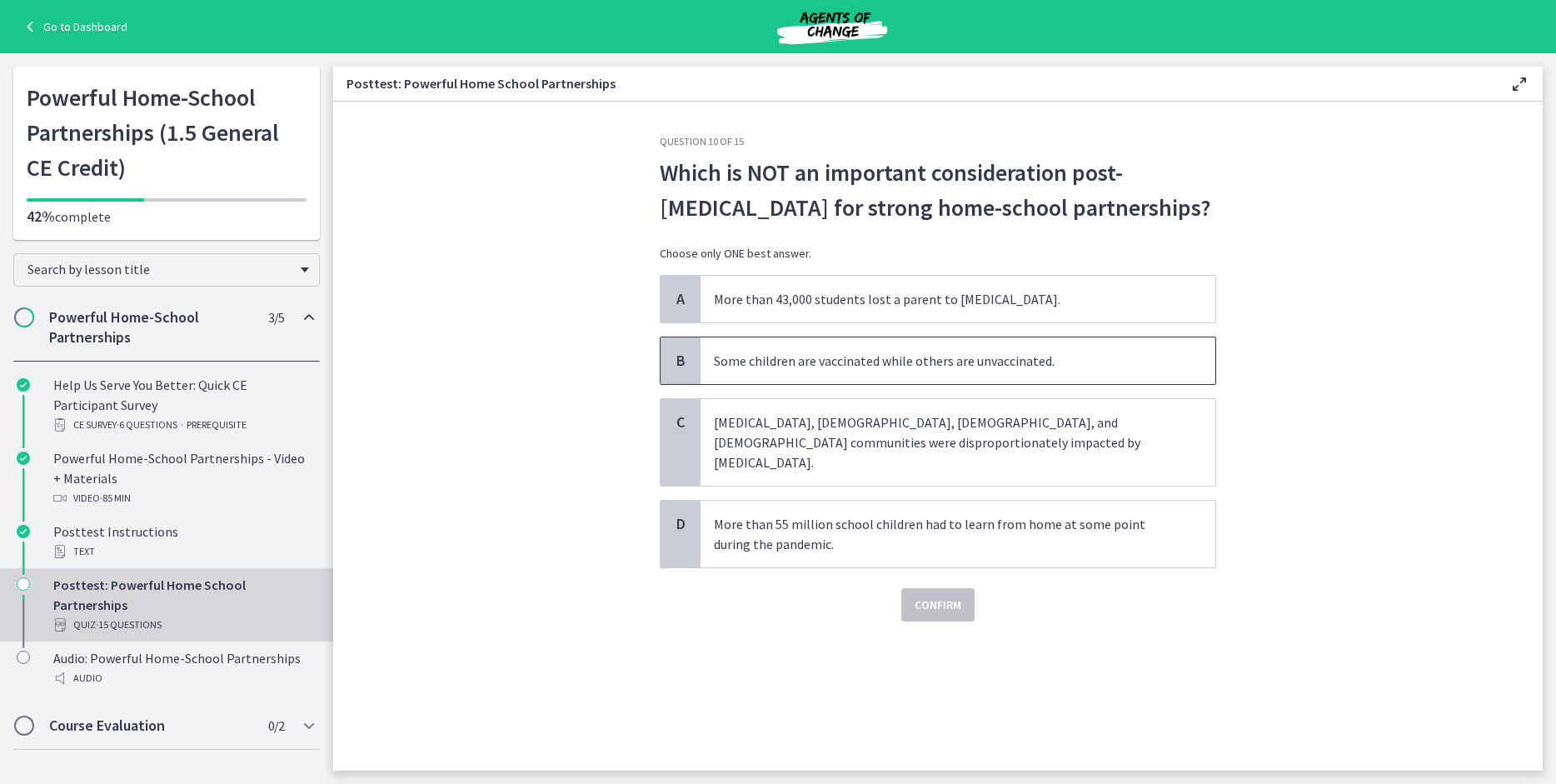
click at [952, 362] on p "Some children are vaccinated while others are unvaccinated." at bounding box center [941, 361] width 455 height 20
click at [948, 595] on span "Confirm" at bounding box center [938, 605] width 46 height 20
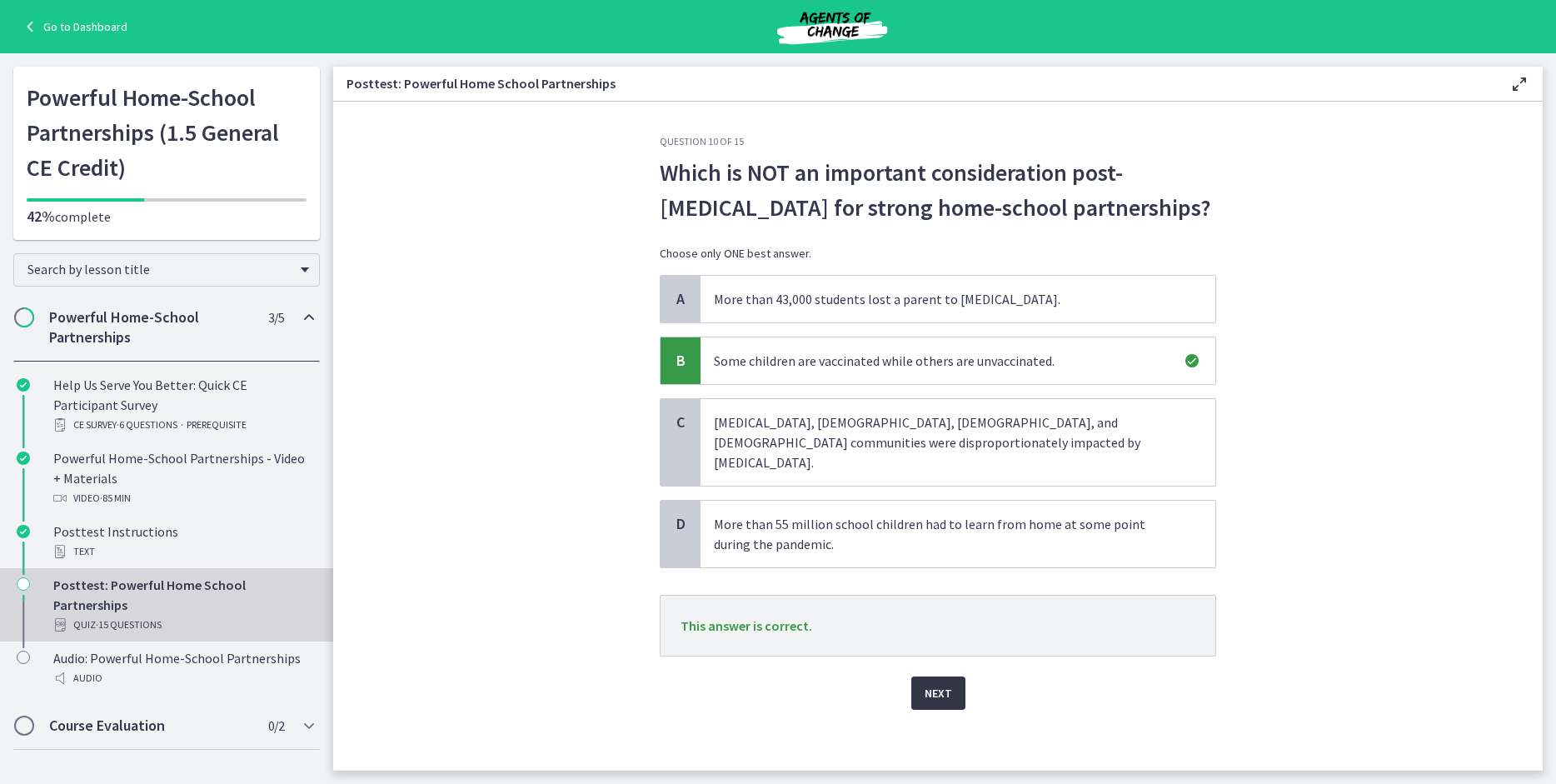
click at [955, 676] on button "Next" at bounding box center [938, 692] width 54 height 34
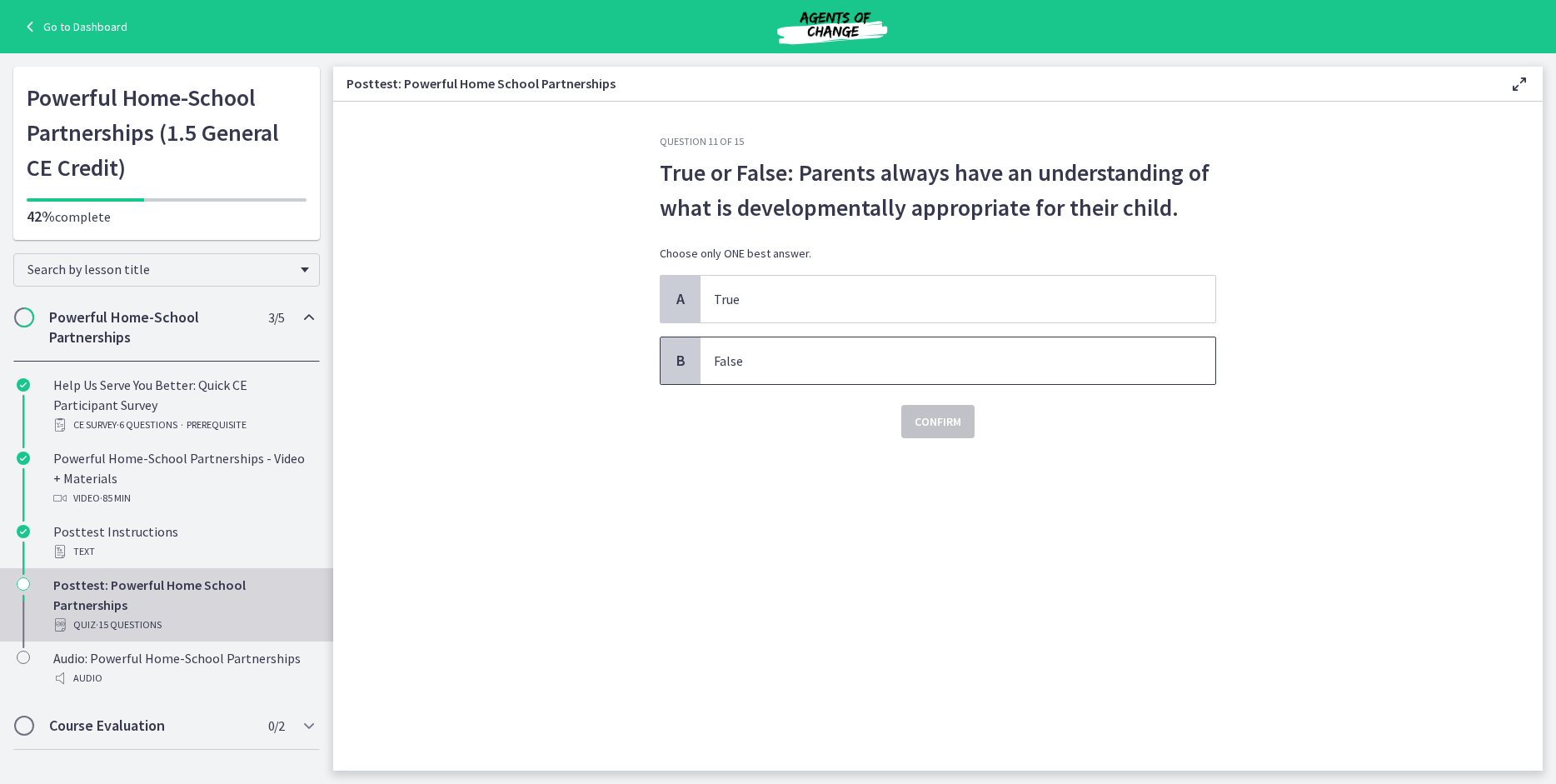
click at [910, 363] on p "False" at bounding box center [941, 361] width 455 height 20
click at [947, 425] on span "Confirm" at bounding box center [938, 421] width 46 height 20
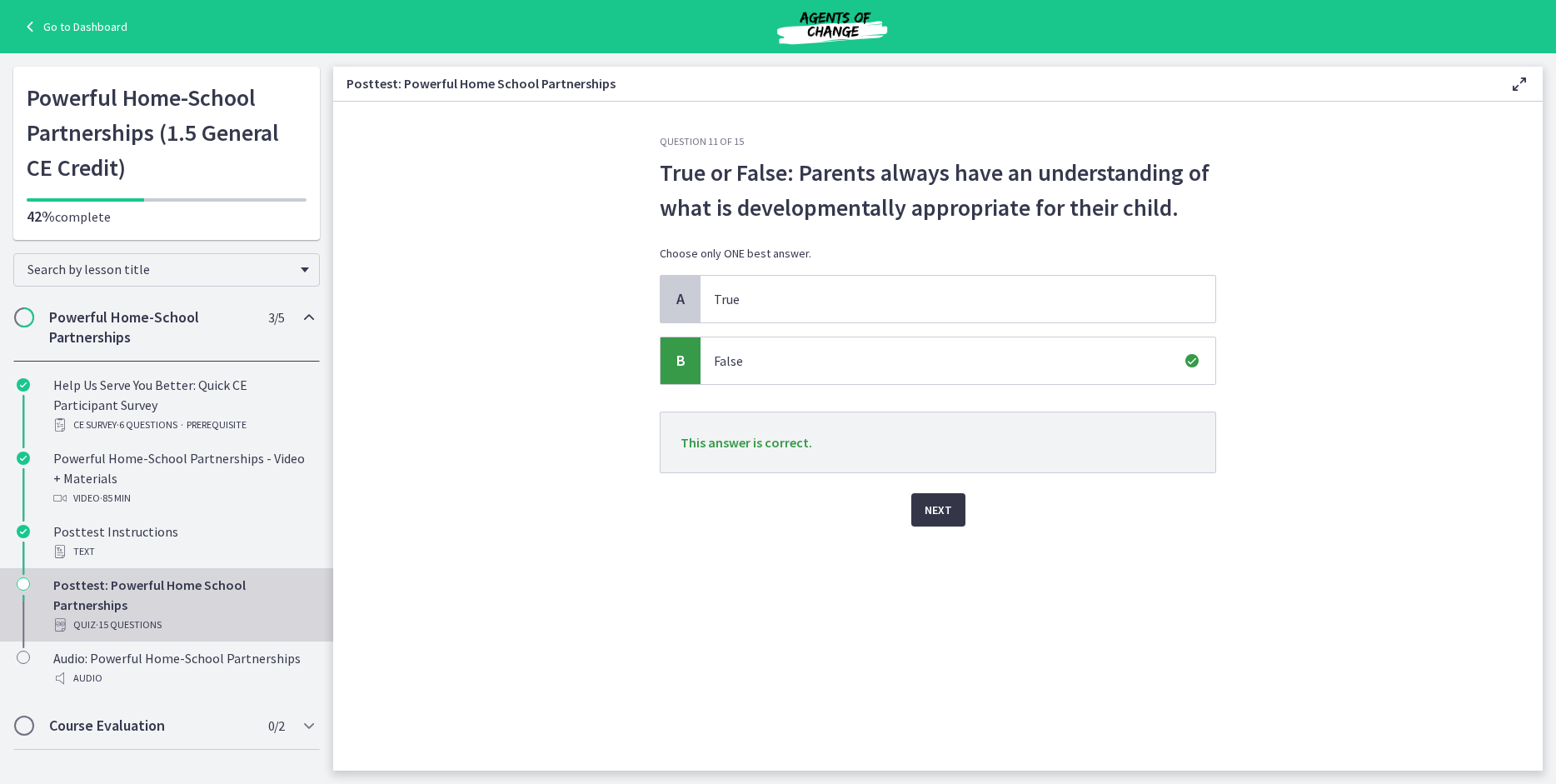
click at [948, 508] on span "Next" at bounding box center [938, 509] width 27 height 20
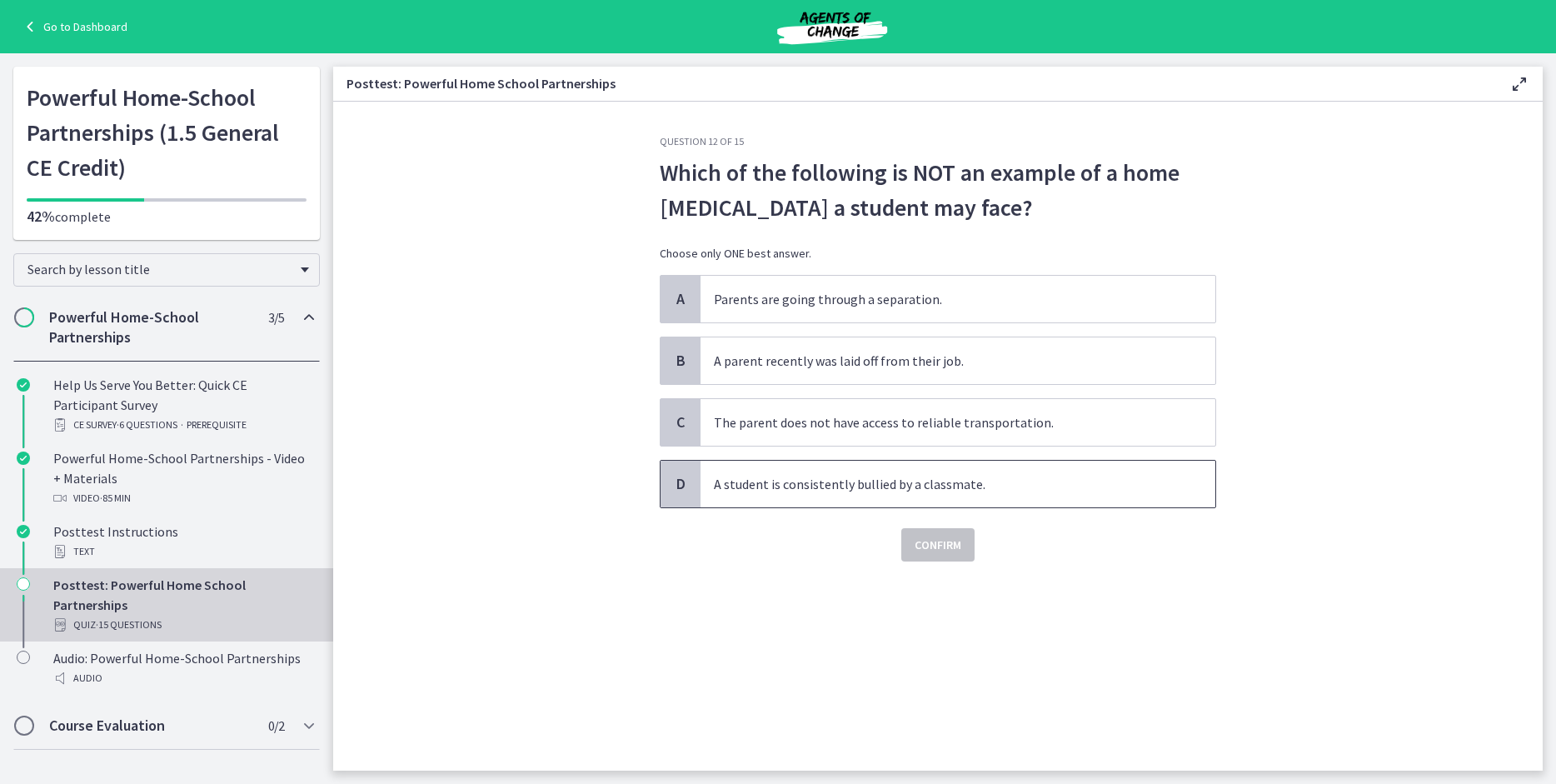
click at [958, 496] on span "A student is consistently bullied by a classmate." at bounding box center [958, 483] width 515 height 46
click at [934, 551] on span "Confirm" at bounding box center [938, 545] width 46 height 20
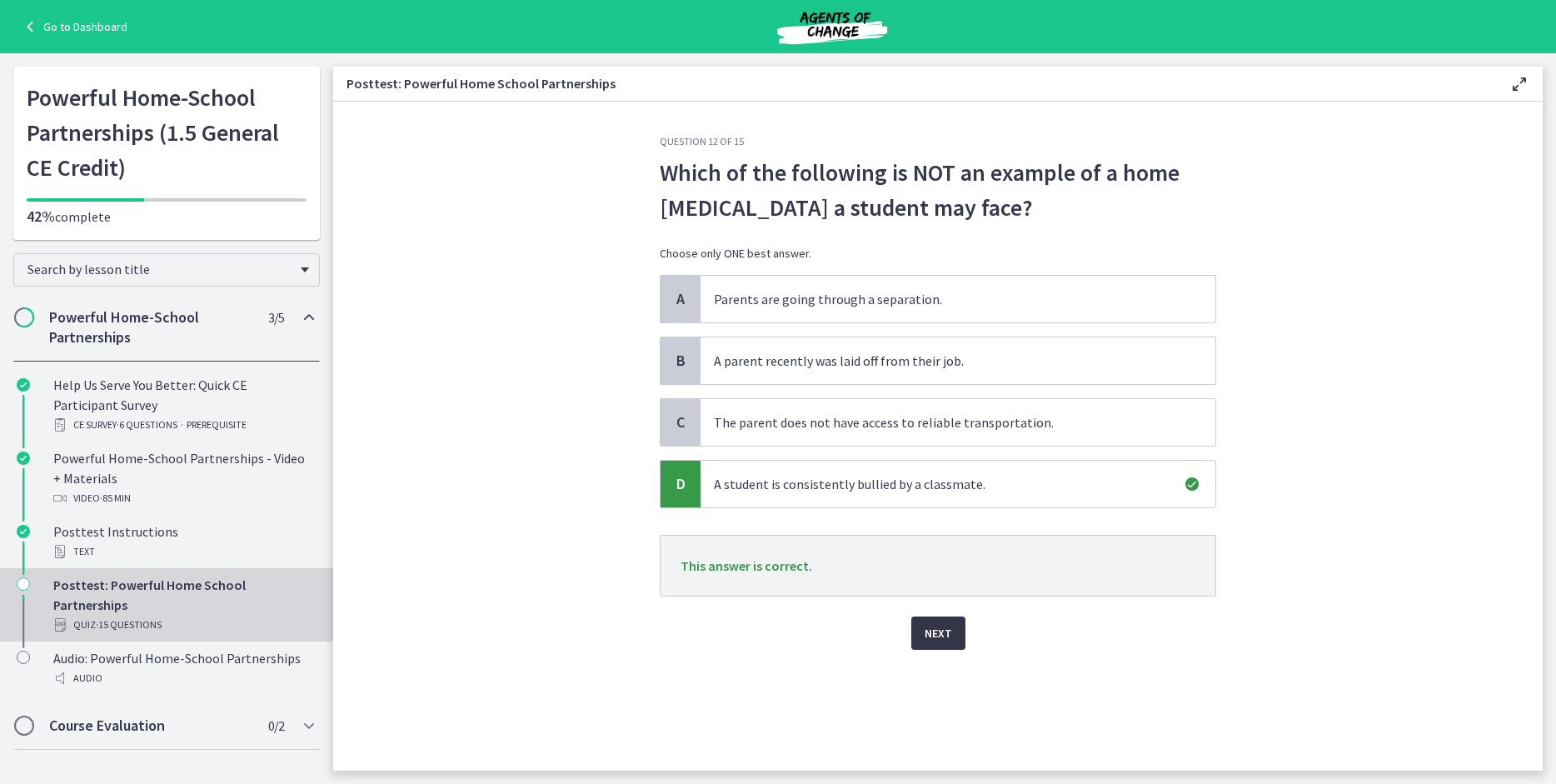
click at [950, 624] on span "Next" at bounding box center [938, 633] width 27 height 20
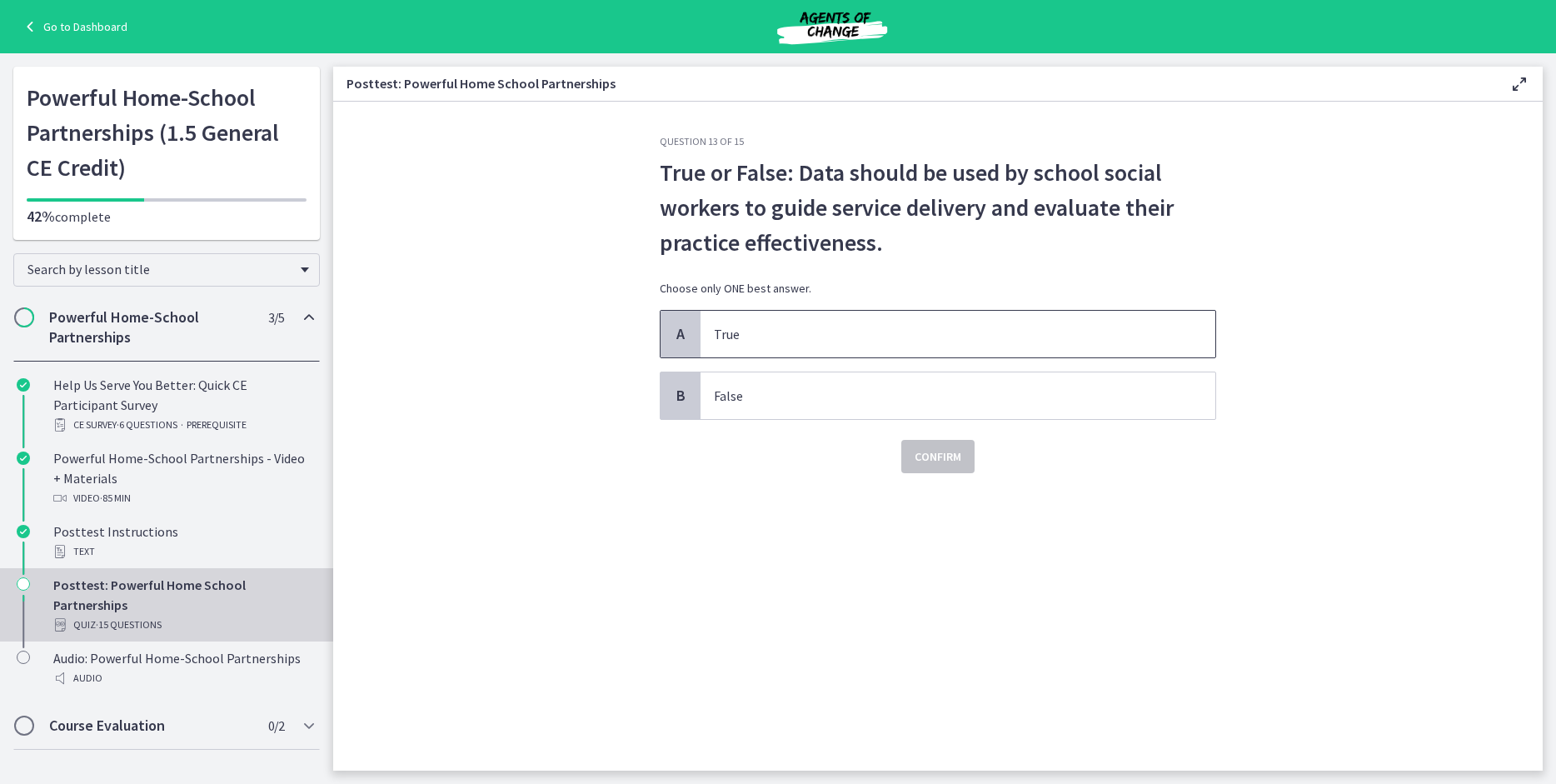
click at [858, 331] on p "True" at bounding box center [941, 334] width 455 height 20
click at [936, 454] on span "Confirm" at bounding box center [938, 456] width 46 height 20
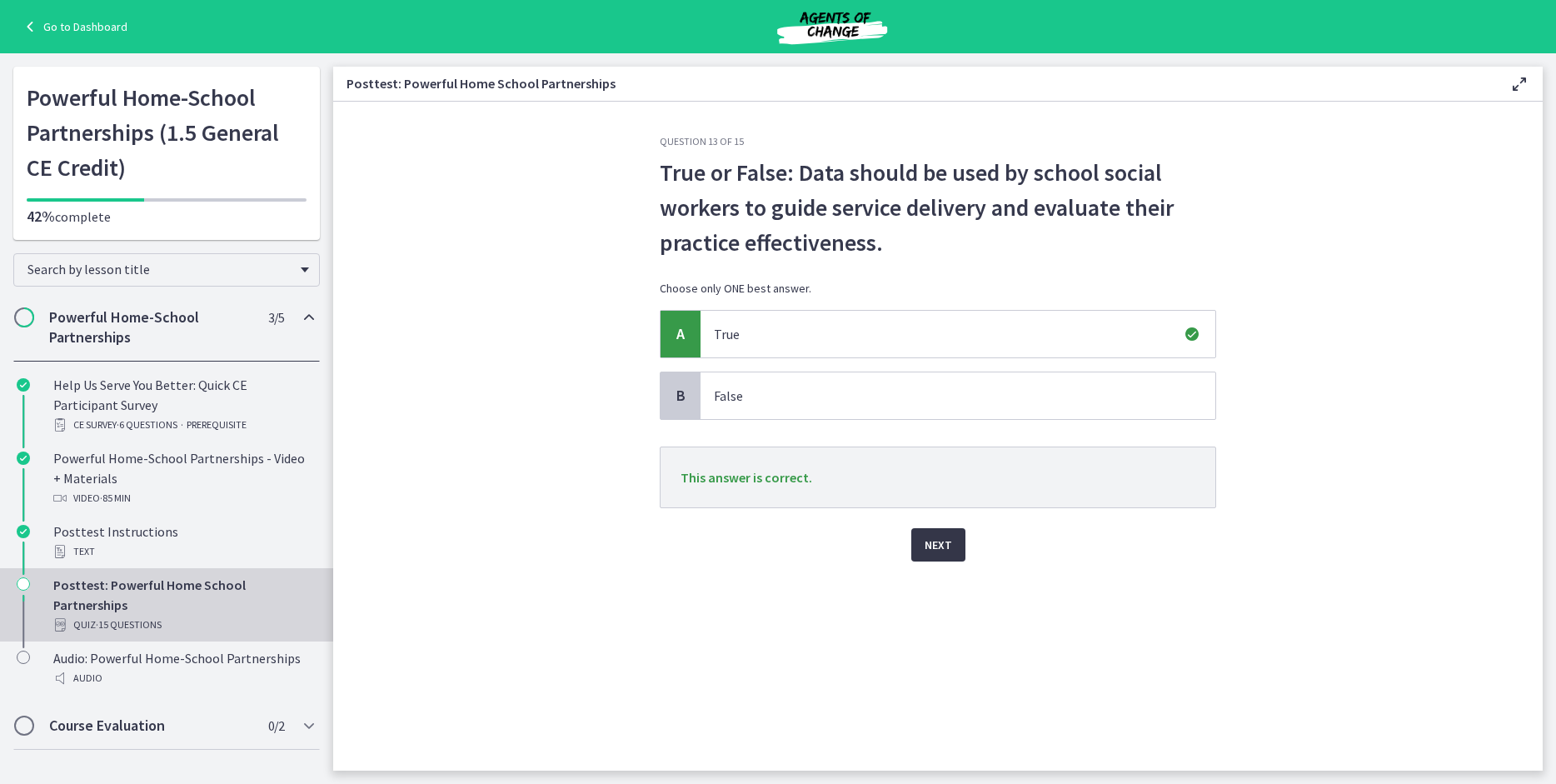
click at [948, 540] on span "Next" at bounding box center [938, 545] width 27 height 20
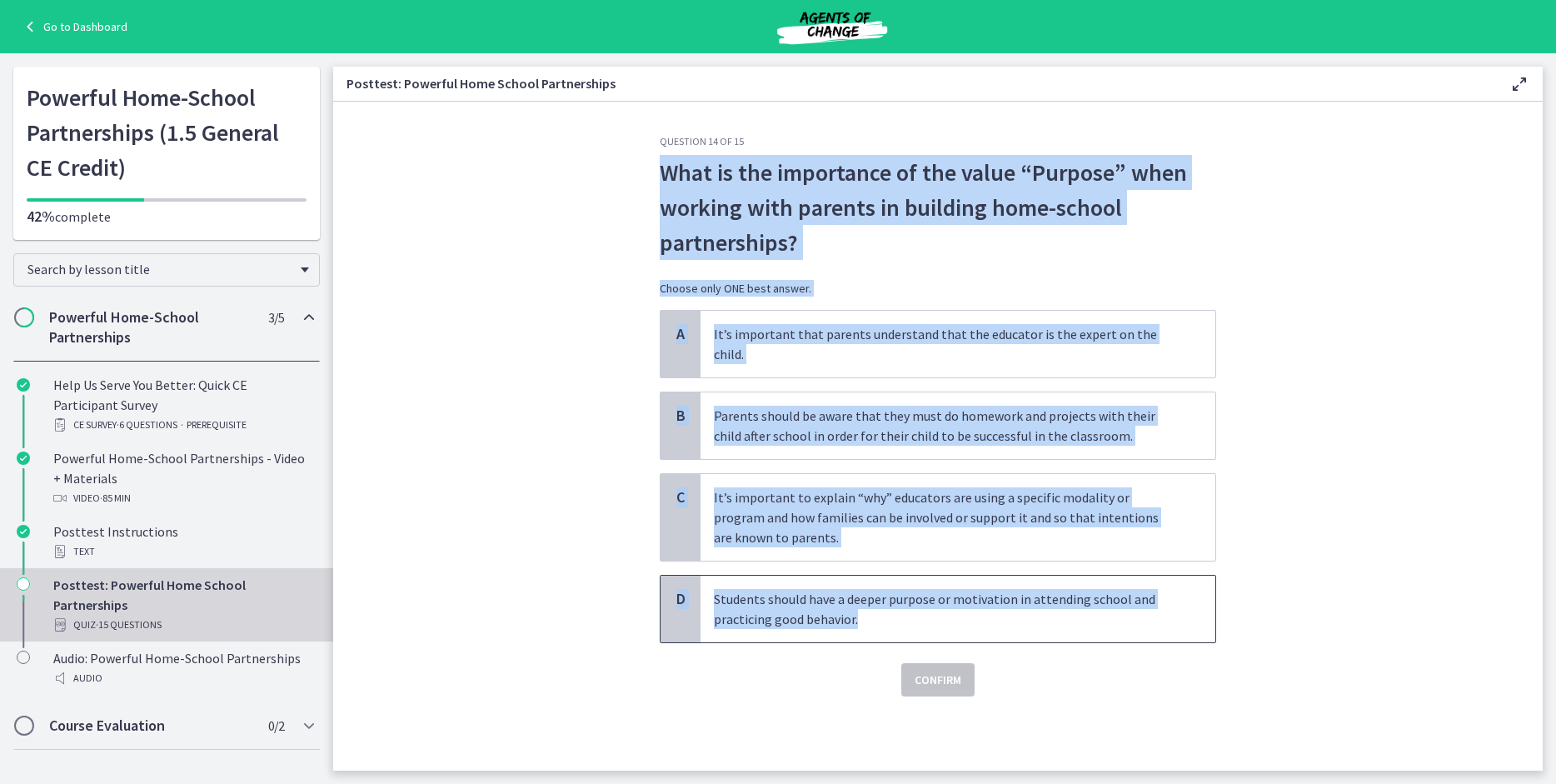
drag, startPoint x: 655, startPoint y: 169, endPoint x: 977, endPoint y: 604, distance: 541.2
click at [977, 604] on div "Question 14 of 15 What is the importance of the value “Purpose” when working wi…" at bounding box center [938, 452] width 583 height 635
copy div "What is the importance of the value “Purpose” when working with parents in buil…"
click at [685, 487] on span "C" at bounding box center [681, 497] width 20 height 20
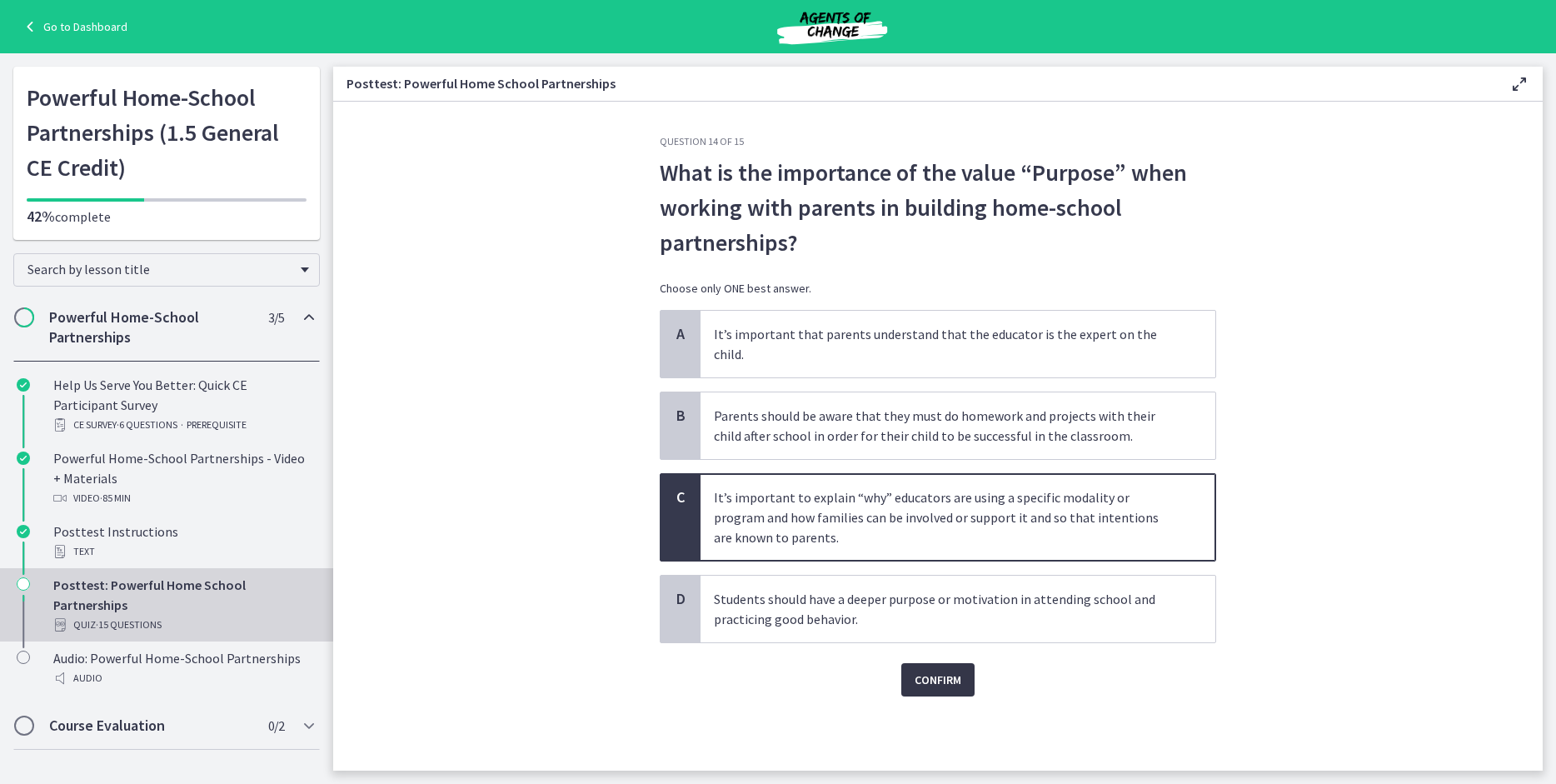
click at [914, 663] on button "Confirm" at bounding box center [938, 679] width 73 height 34
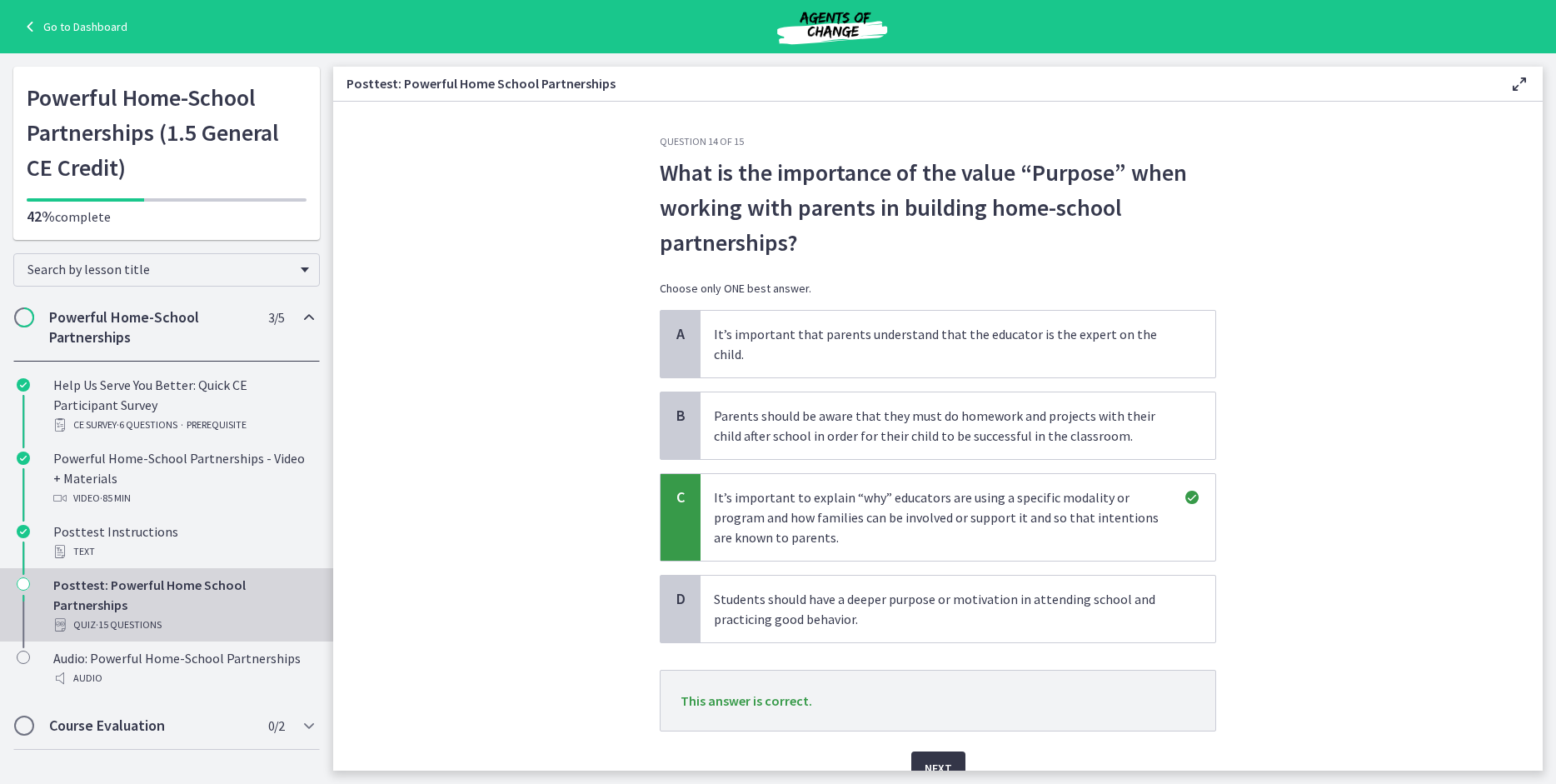
click at [940, 758] on span "Next" at bounding box center [938, 768] width 27 height 20
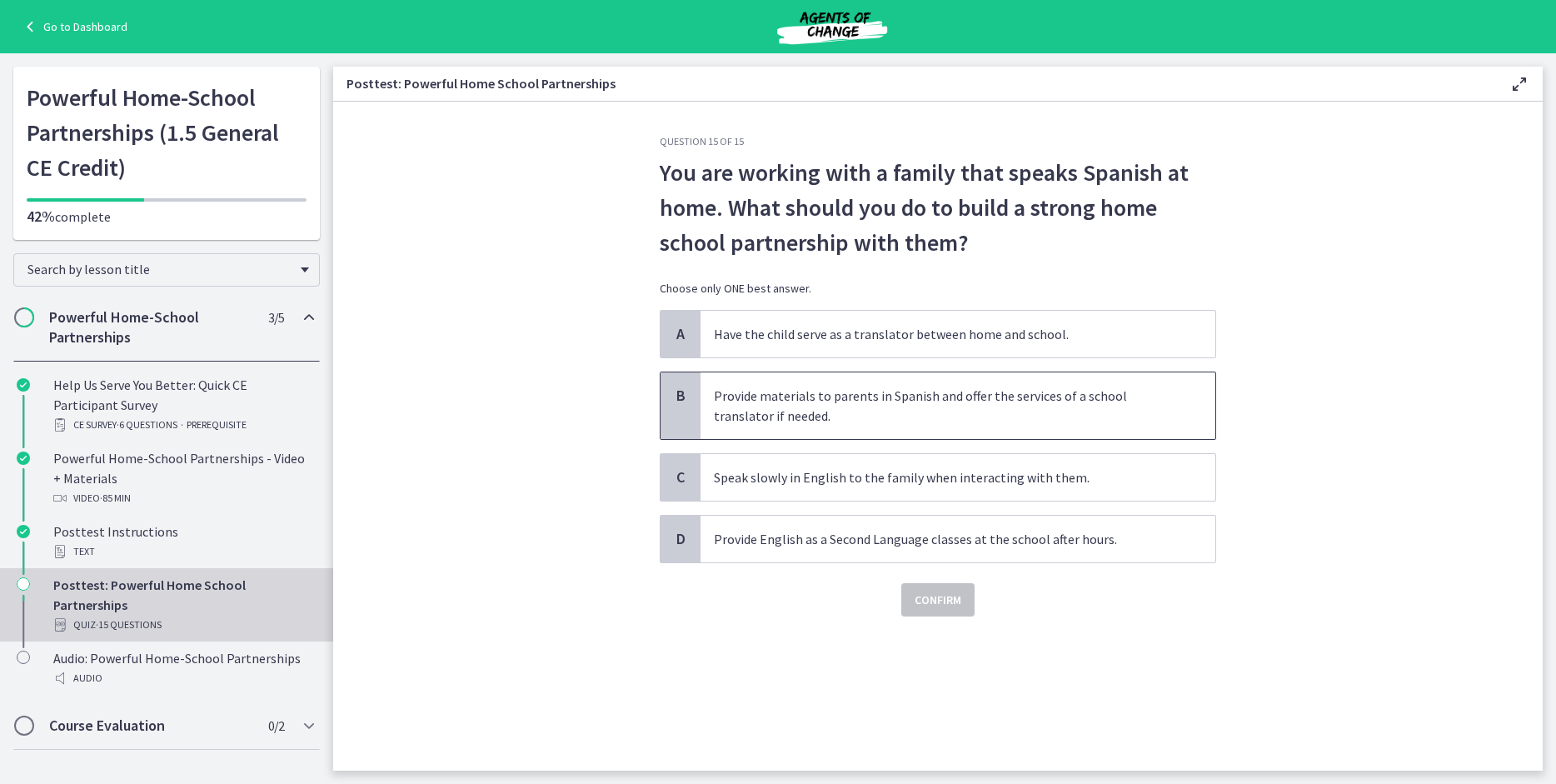
click at [778, 412] on p "Provide materials to parents in Spanish and offer the services of a school tran…" at bounding box center [941, 405] width 455 height 40
click at [922, 598] on span "Confirm" at bounding box center [938, 599] width 46 height 20
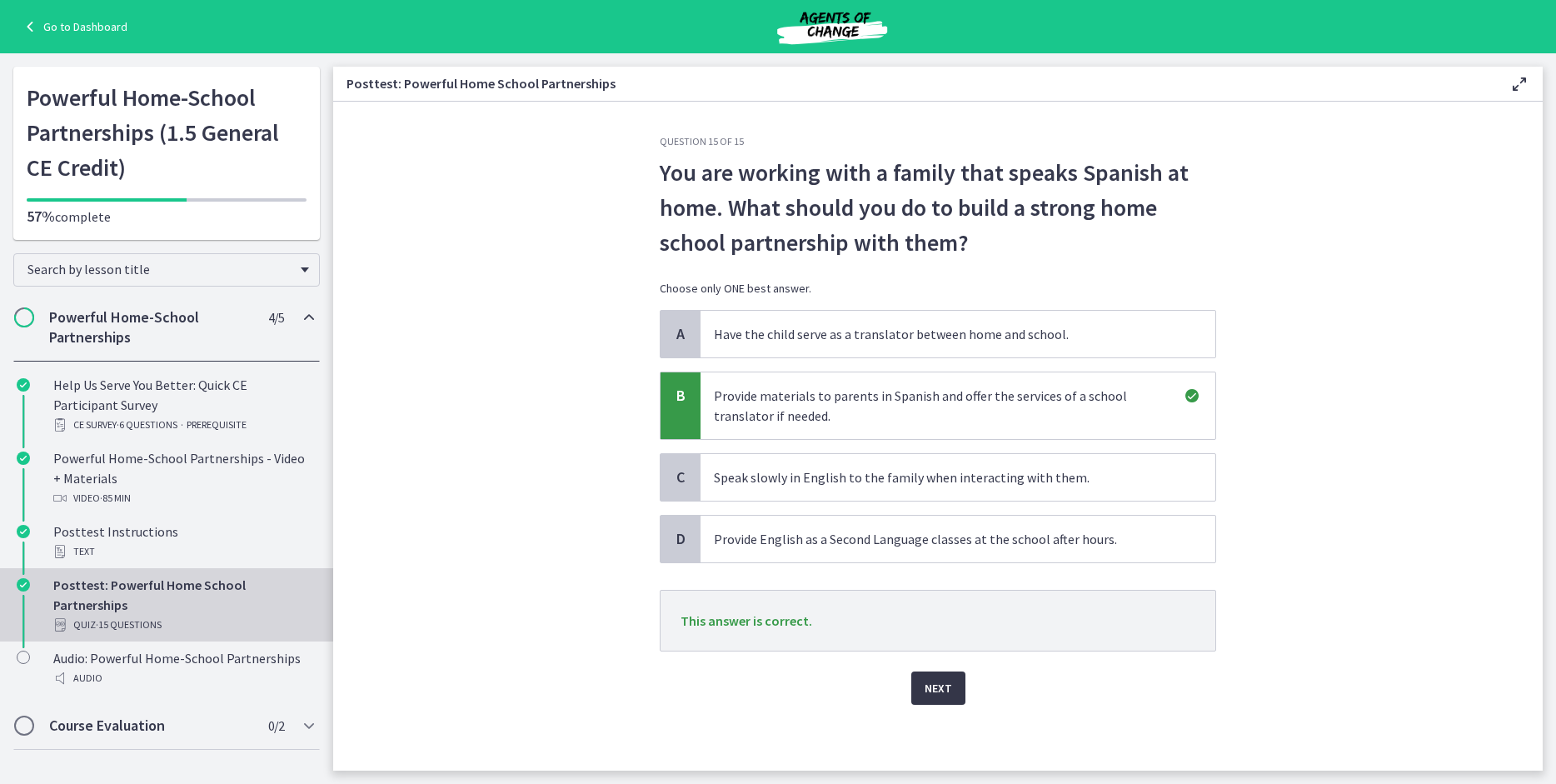
click at [935, 687] on span "Next" at bounding box center [938, 688] width 27 height 20
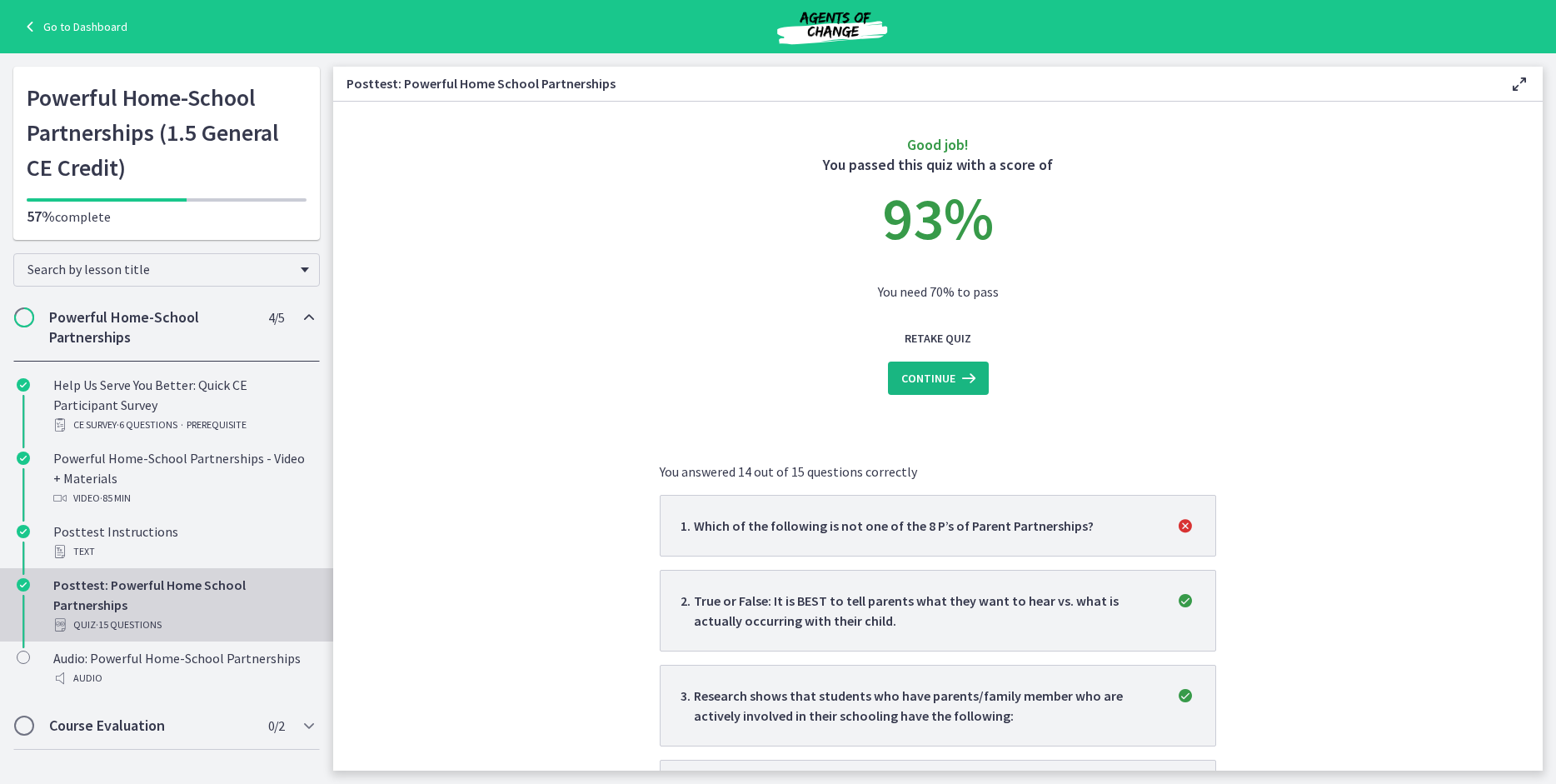
click at [936, 377] on span "Continue" at bounding box center [929, 378] width 54 height 20
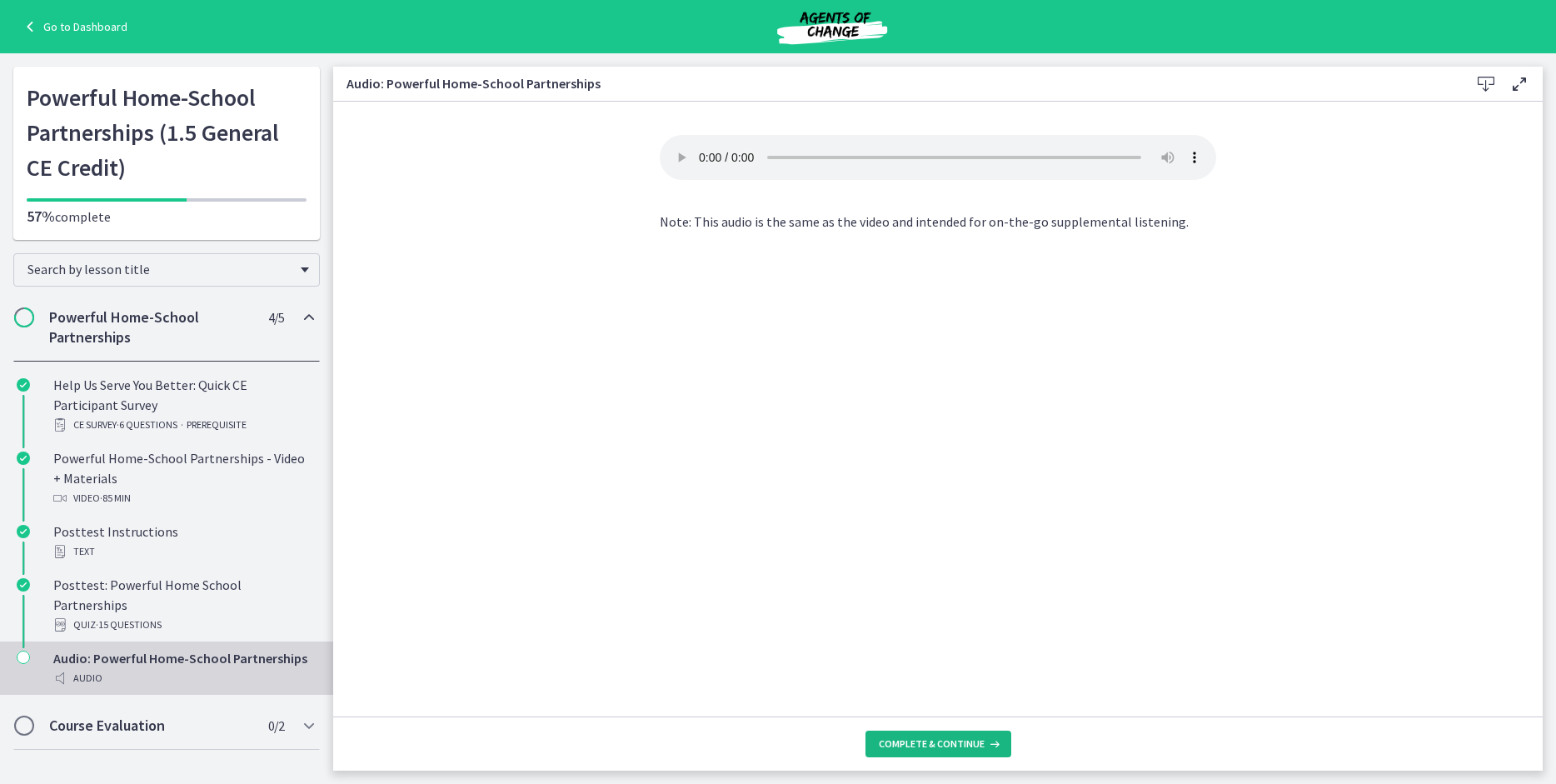
click at [885, 746] on span "Complete & continue" at bounding box center [931, 743] width 106 height 14
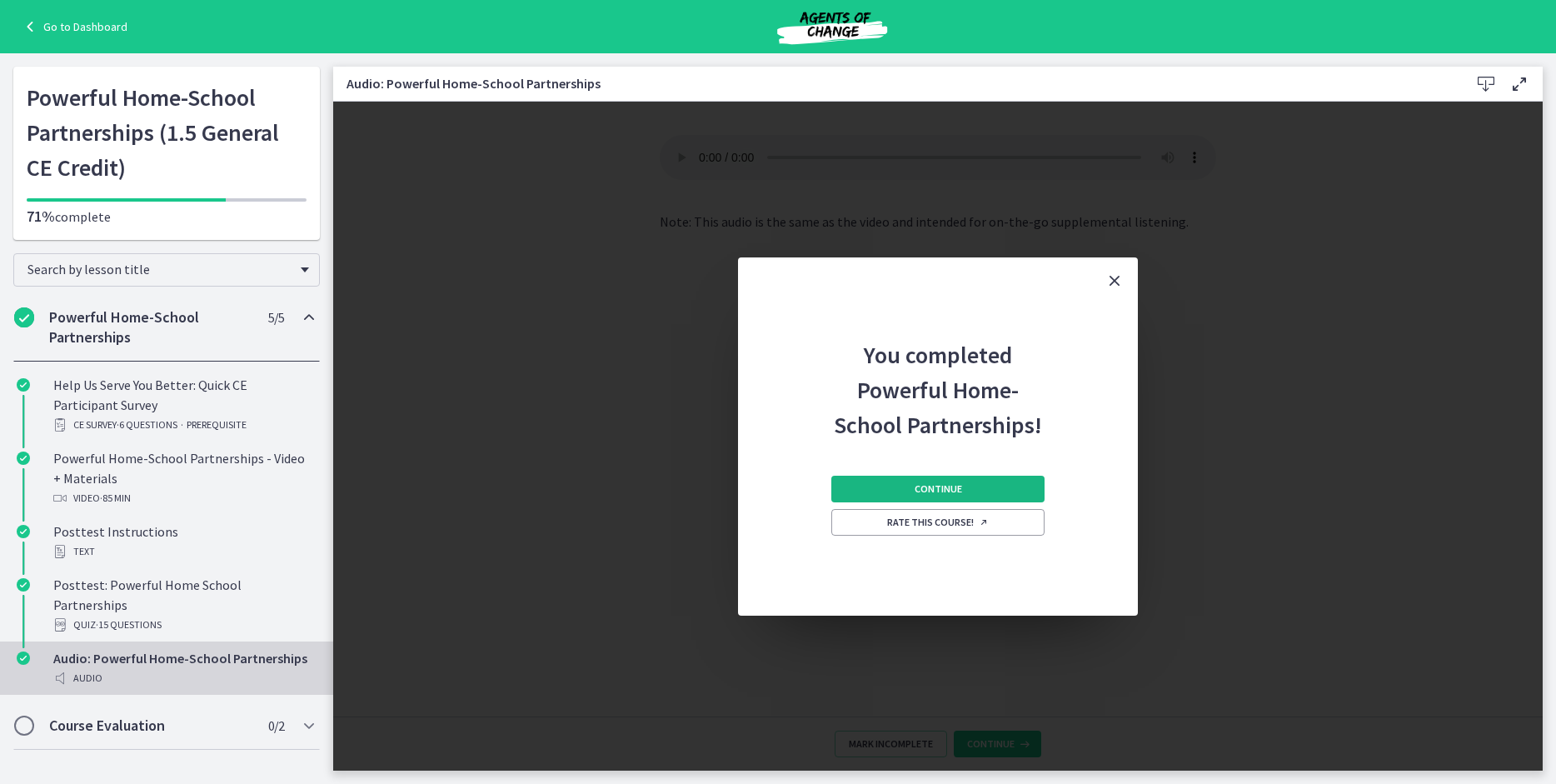
click at [862, 491] on button "Continue" at bounding box center [938, 489] width 213 height 26
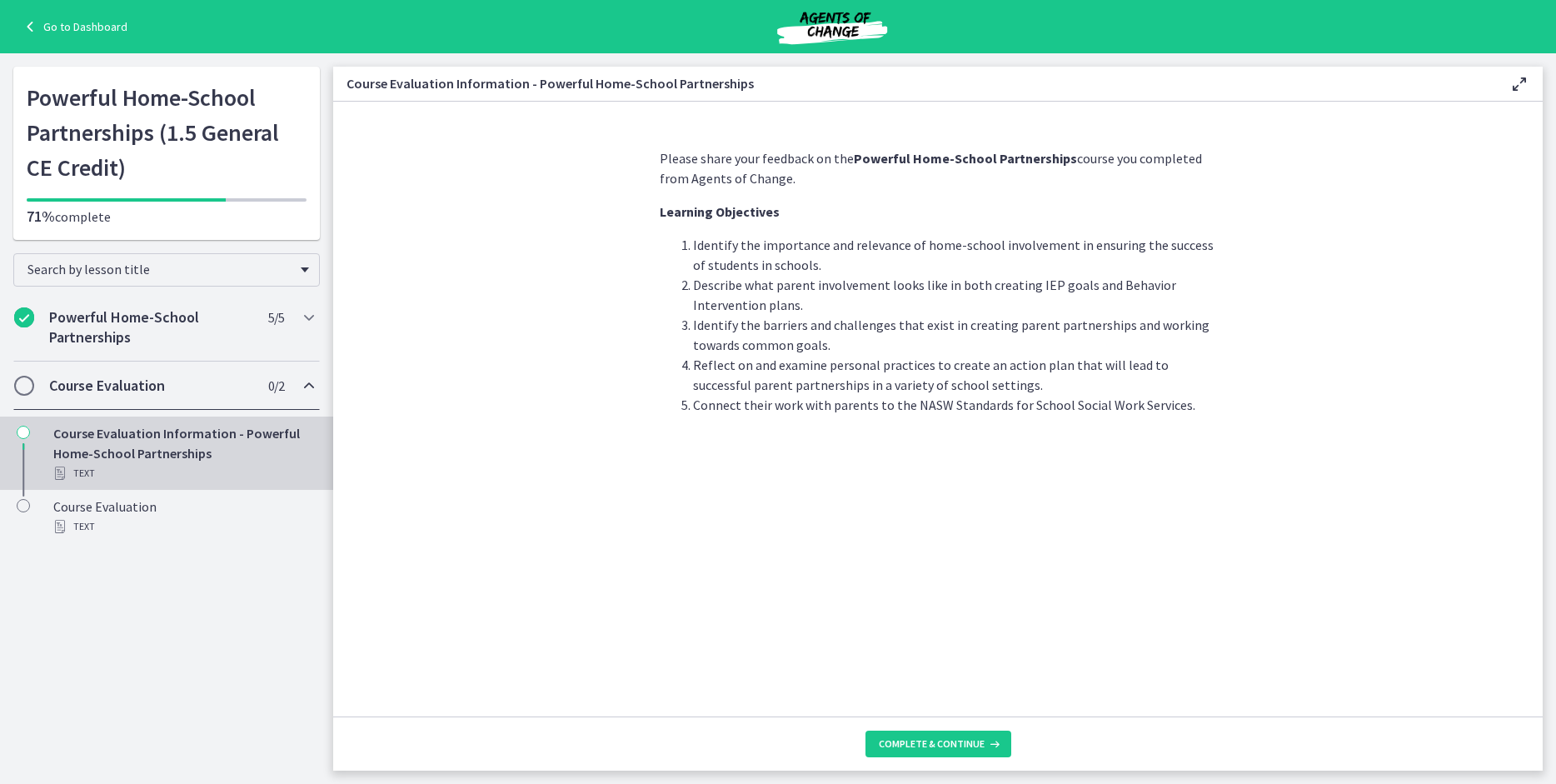
click at [202, 386] on h2 "Course Evaluation" at bounding box center [151, 385] width 203 height 20
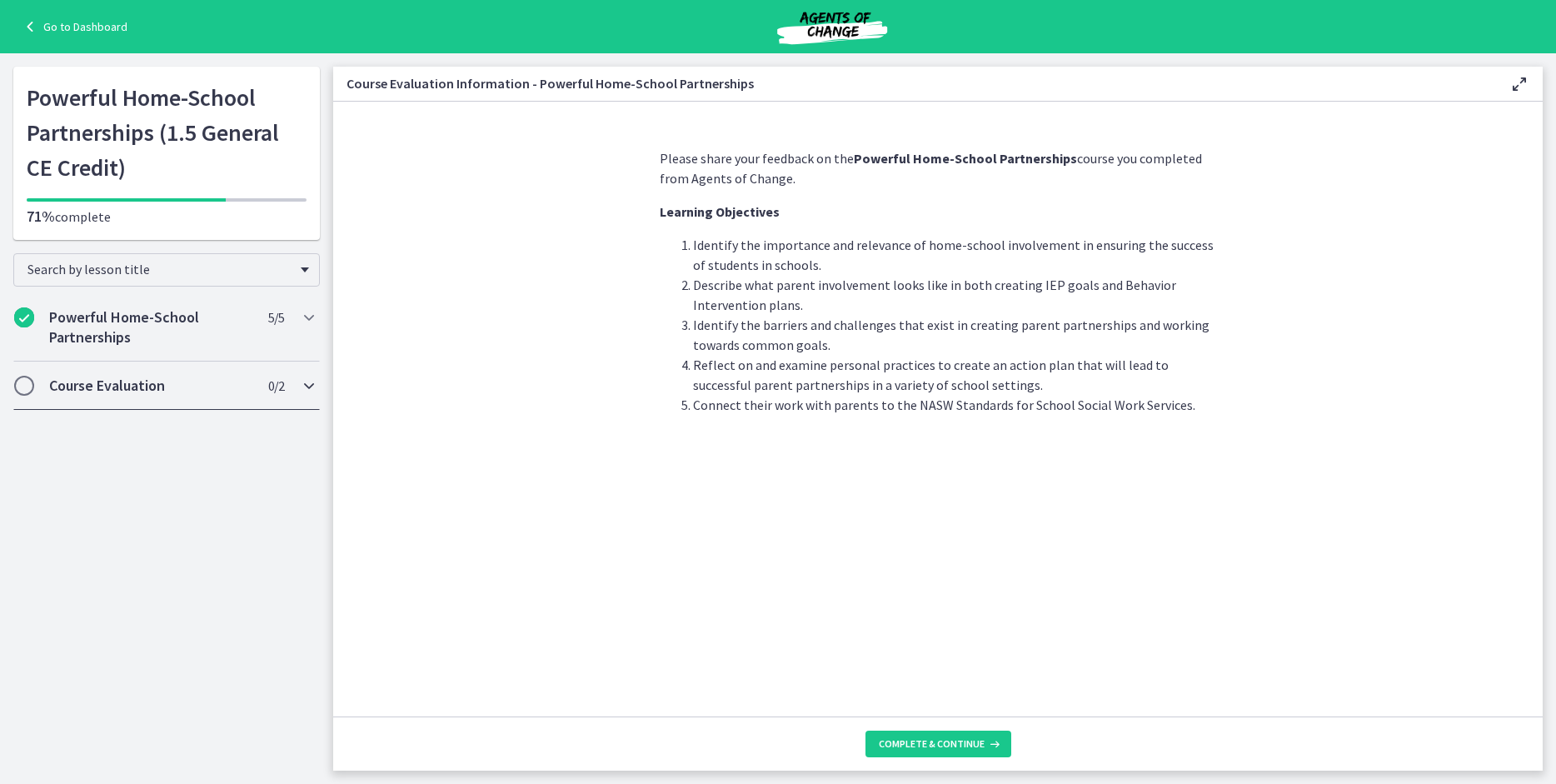
click at [33, 389] on span "Chapters" at bounding box center [24, 385] width 20 height 20
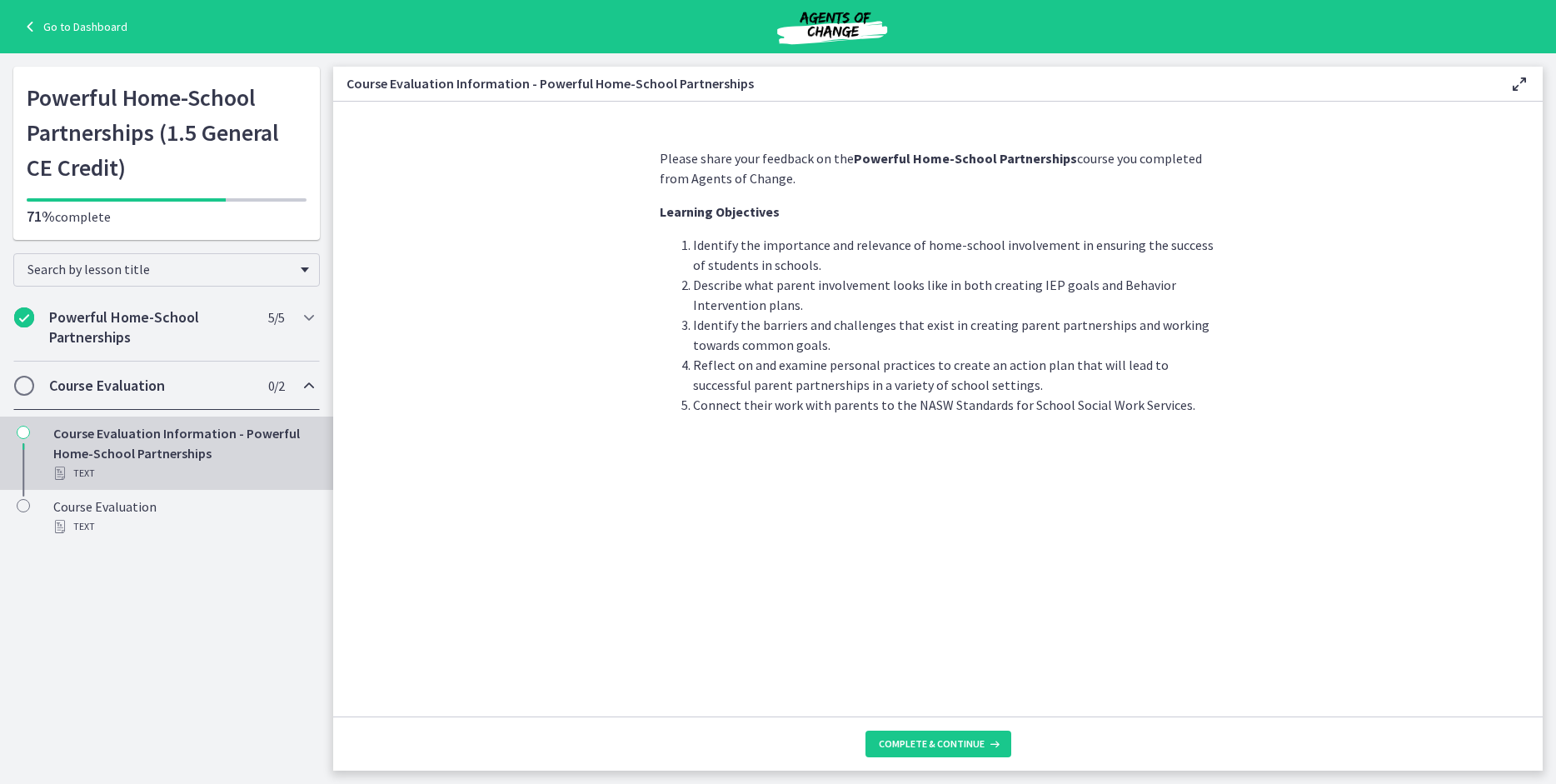
click at [73, 442] on div "Course Evaluation Information - Powerful Home-School Partnerships Text" at bounding box center [183, 453] width 260 height 60
click at [885, 744] on span "Complete & continue" at bounding box center [931, 743] width 106 height 14
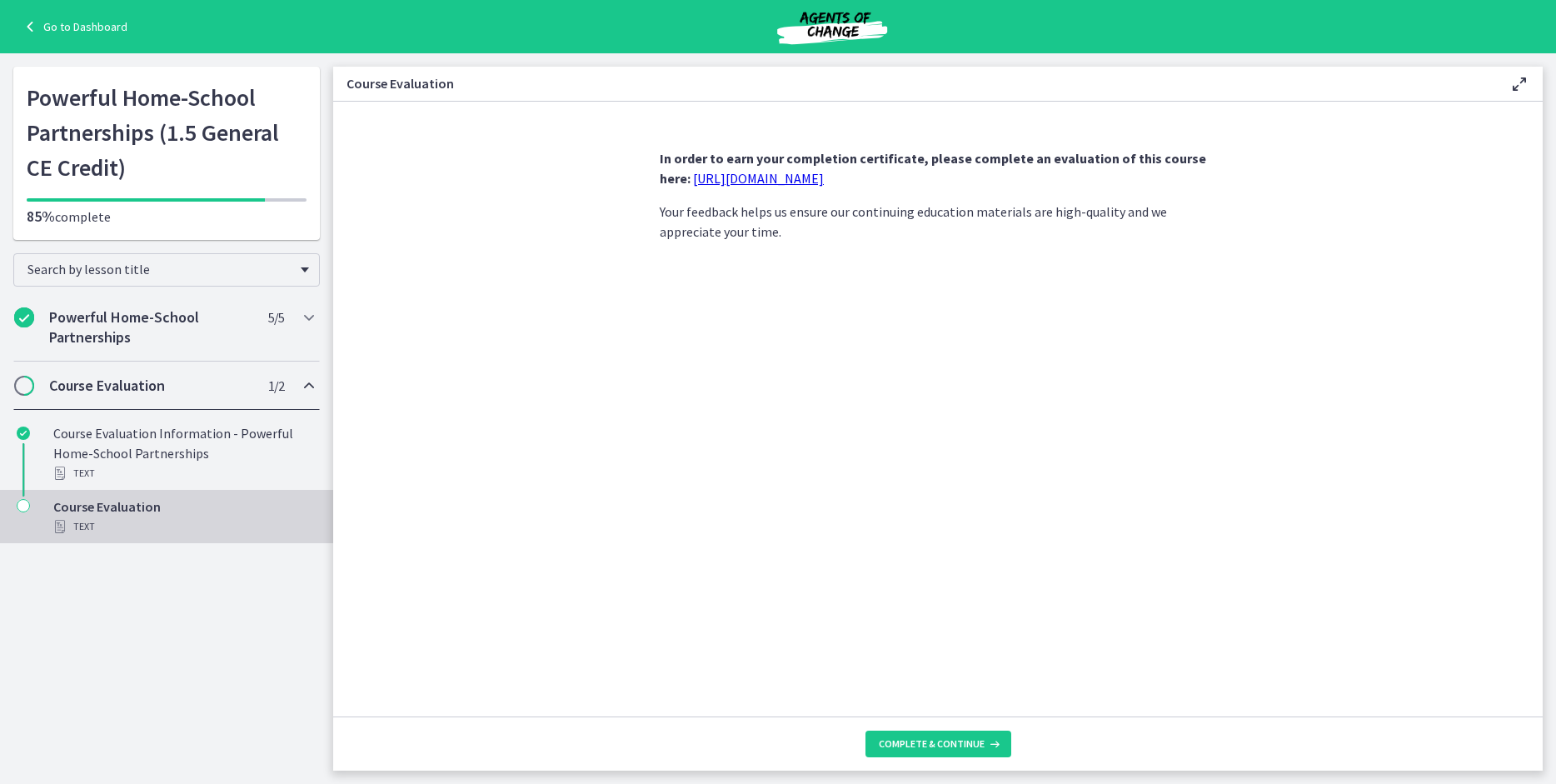
click at [750, 178] on link "https://forms.gle/iBpb7zobziVS6aFEA" at bounding box center [758, 178] width 131 height 16
click at [203, 382] on h2 "Course Evaluation" at bounding box center [151, 385] width 203 height 20
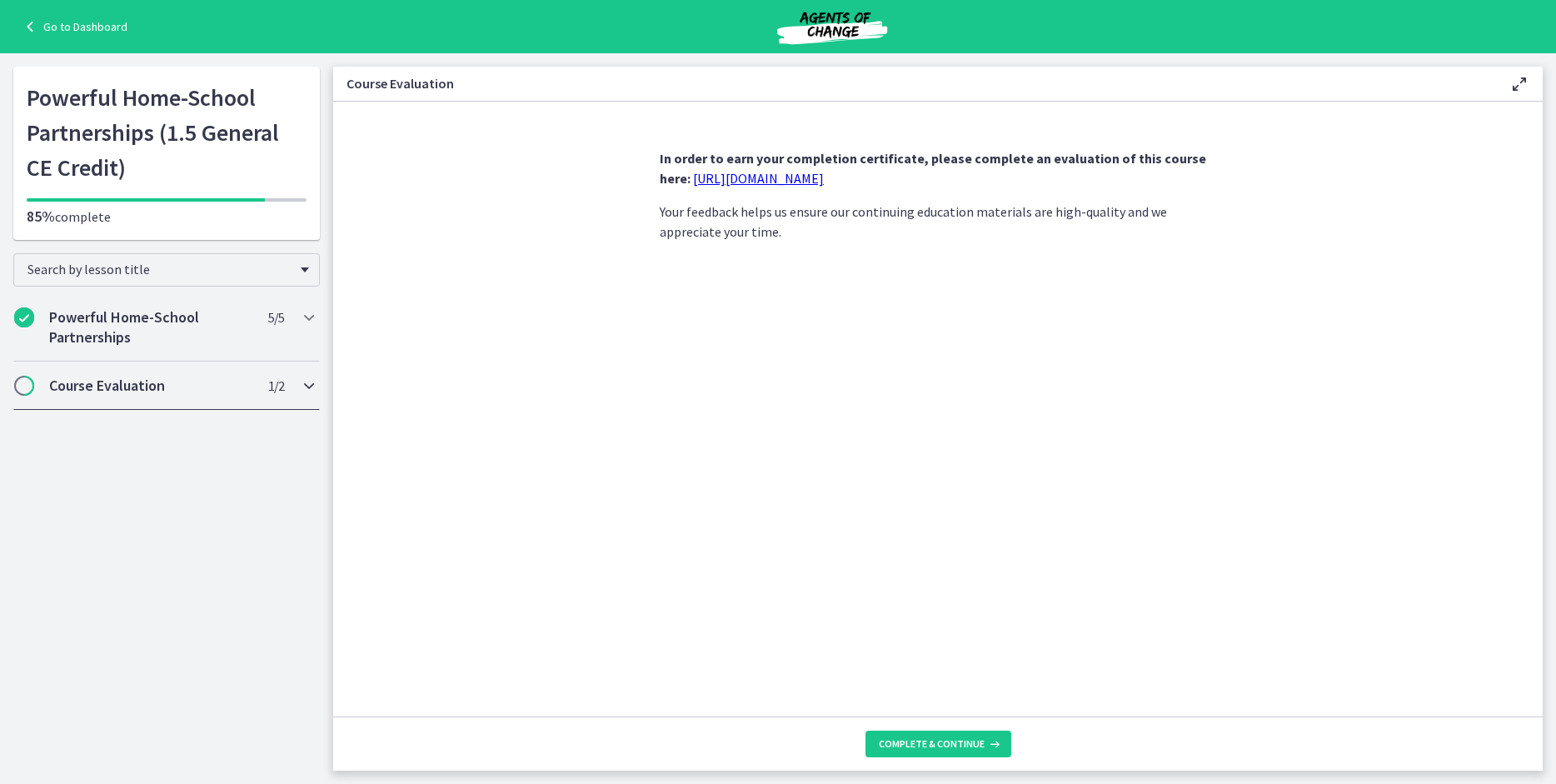
click at [22, 383] on span "Chapters" at bounding box center [24, 385] width 16 height 16
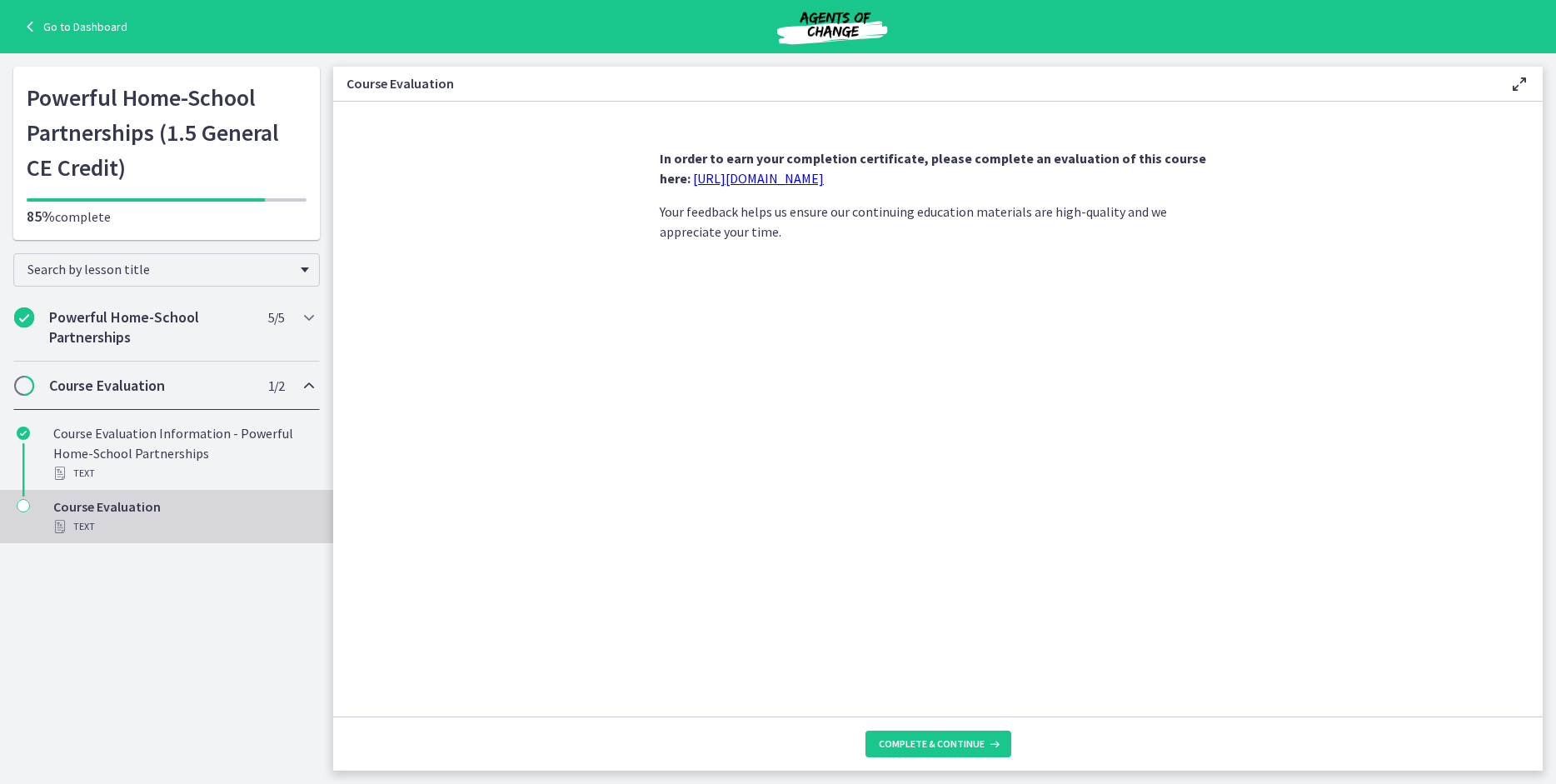
click at [123, 506] on div "Course Evaluation Text" at bounding box center [183, 517] width 260 height 40
click at [913, 755] on button "Complete & continue" at bounding box center [938, 743] width 146 height 26
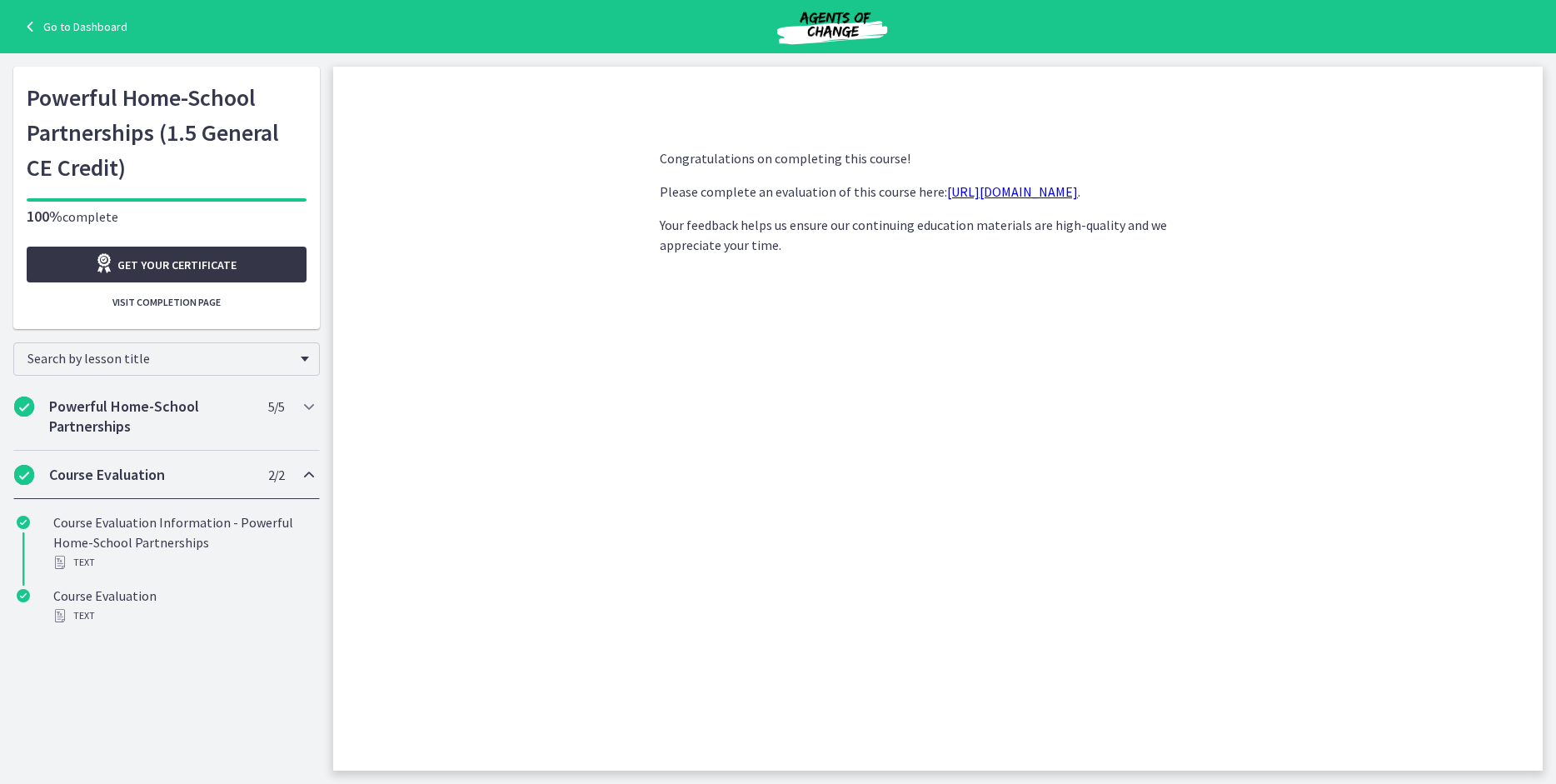
click at [203, 259] on span "Get your certificate" at bounding box center [177, 265] width 119 height 20
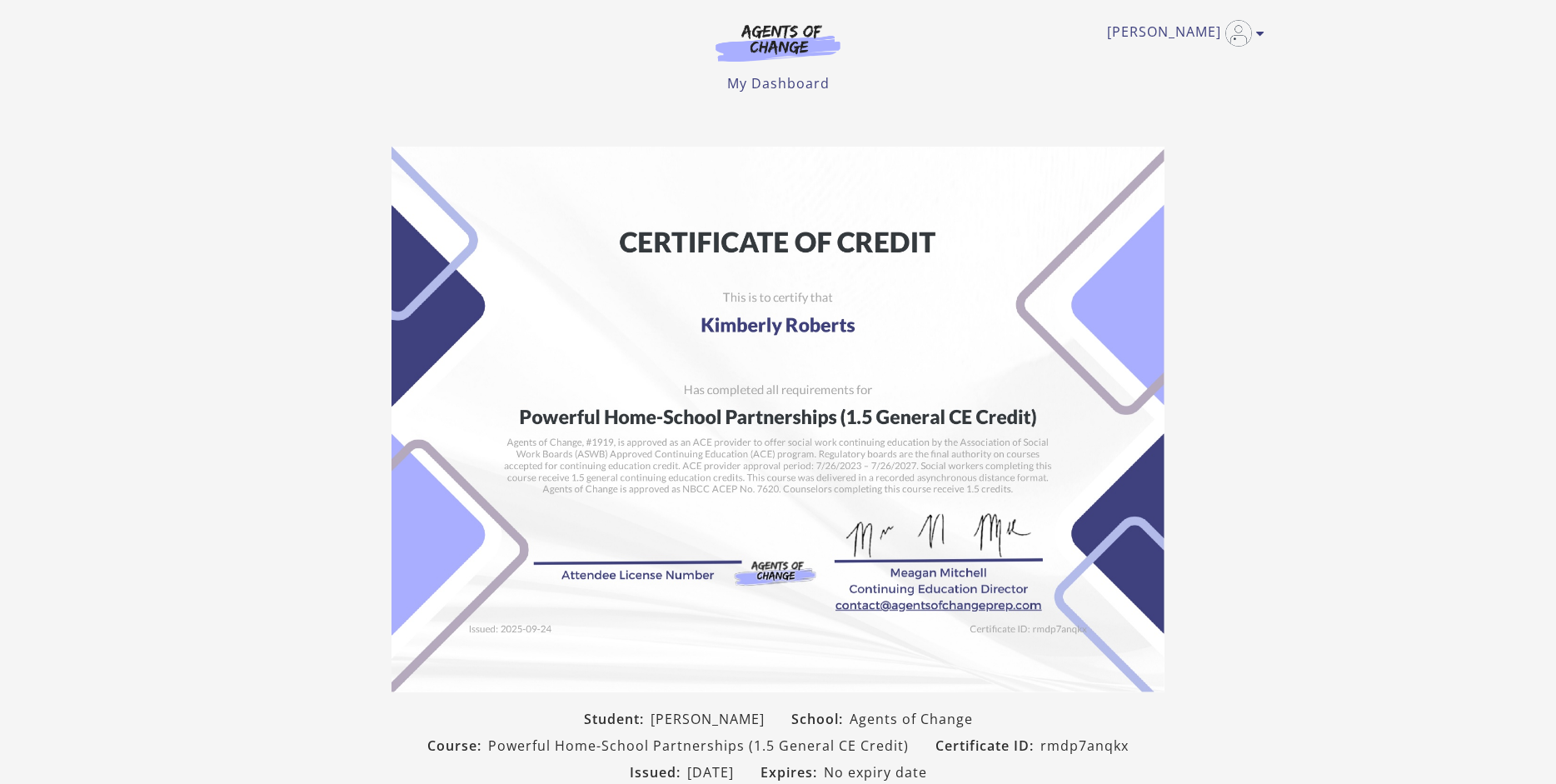
click at [855, 244] on img at bounding box center [778, 420] width 773 height 546
click at [788, 89] on link "My Dashboard" at bounding box center [778, 83] width 102 height 18
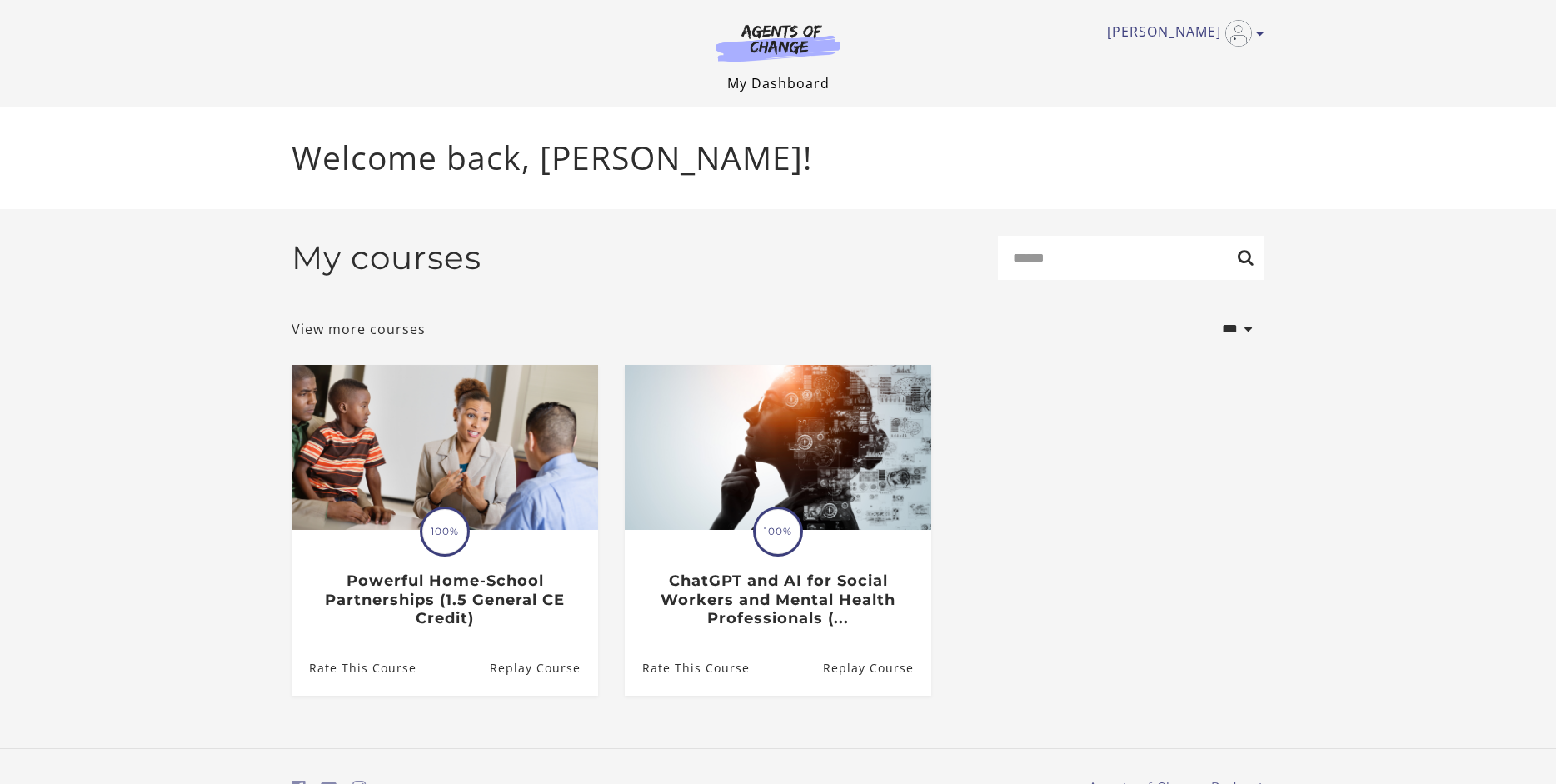
click at [768, 83] on link "My Dashboard" at bounding box center [778, 83] width 102 height 18
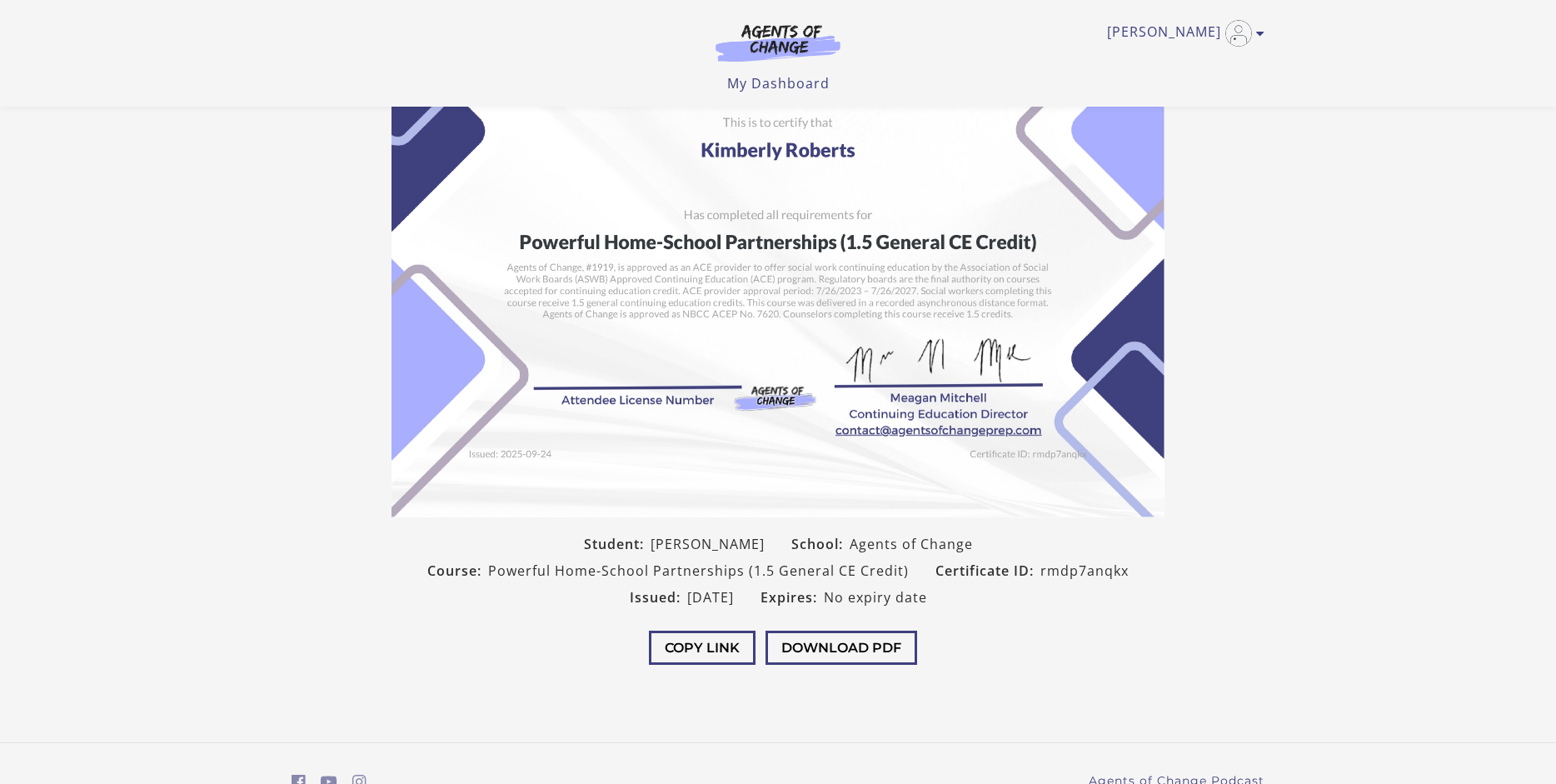
scroll to position [148, 0]
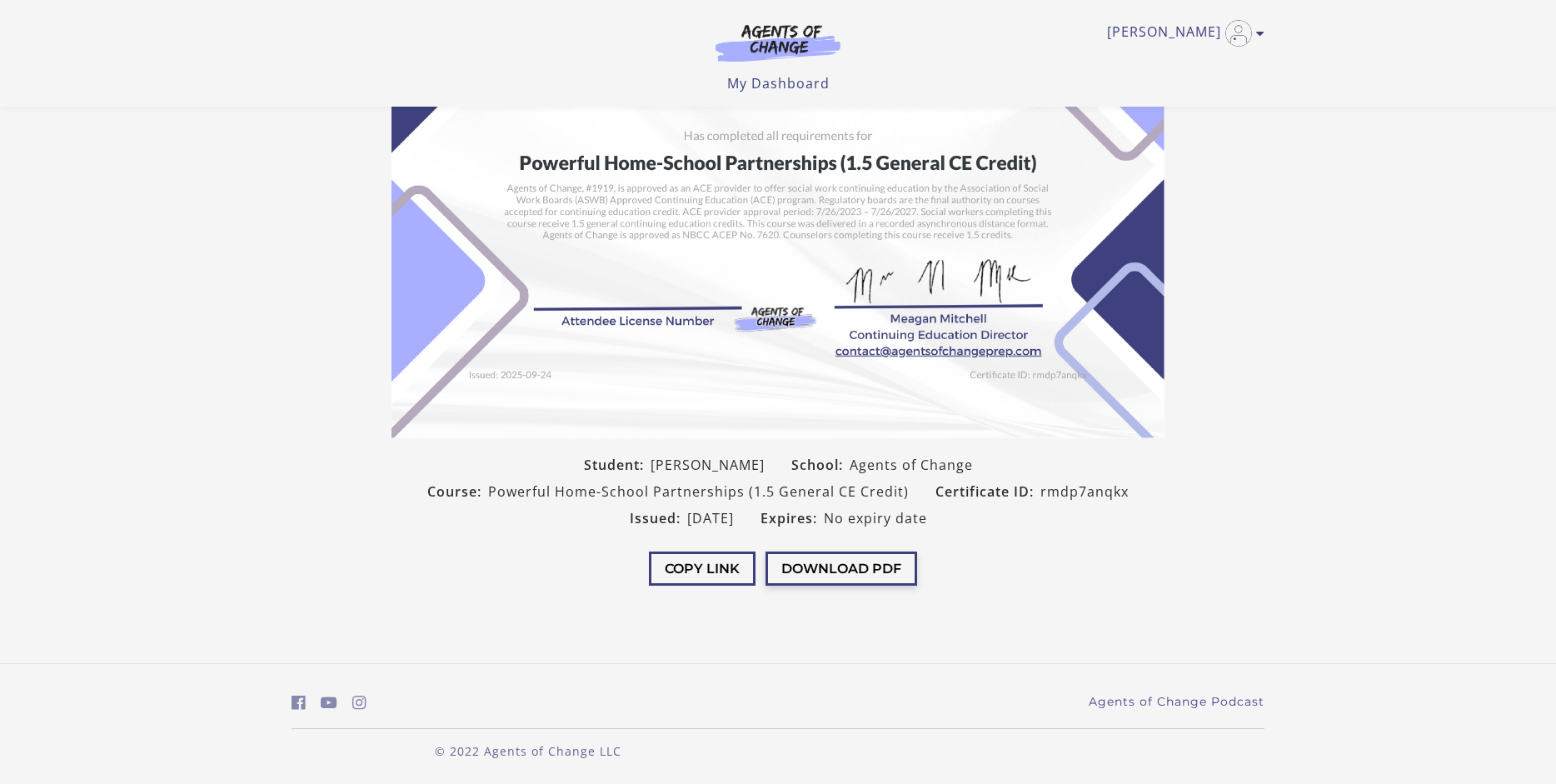
click at [827, 570] on button "Download PDF" at bounding box center [841, 568] width 151 height 34
